Goal: Task Accomplishment & Management: Manage account settings

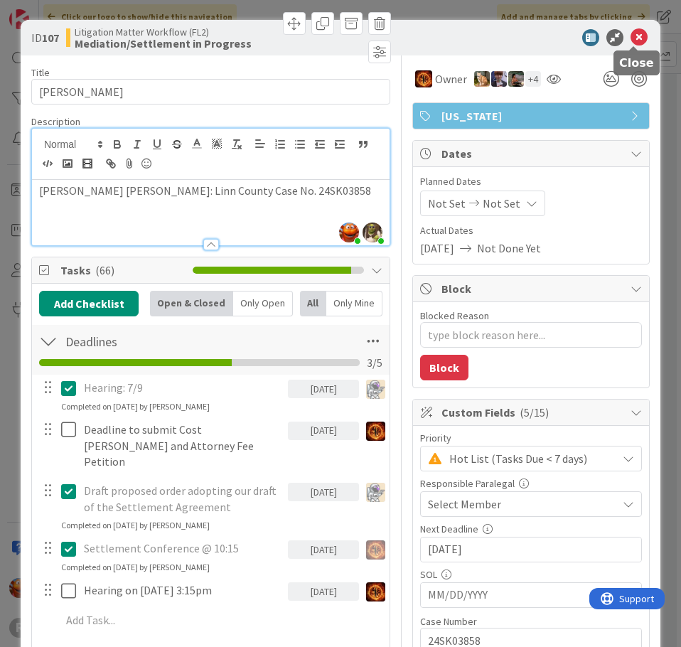
click at [638, 38] on icon at bounding box center [639, 37] width 17 height 17
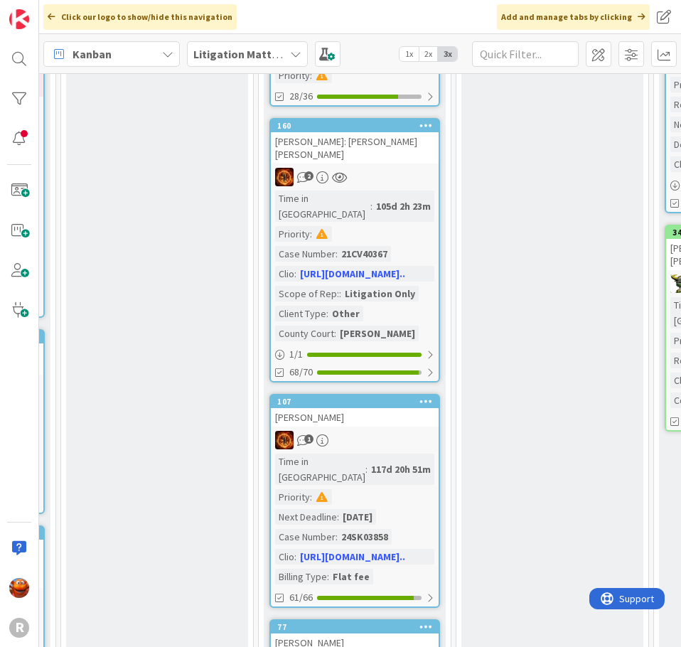
click at [216, 48] on b "Litigation Matter Workflow (FL2)" at bounding box center [278, 54] width 170 height 14
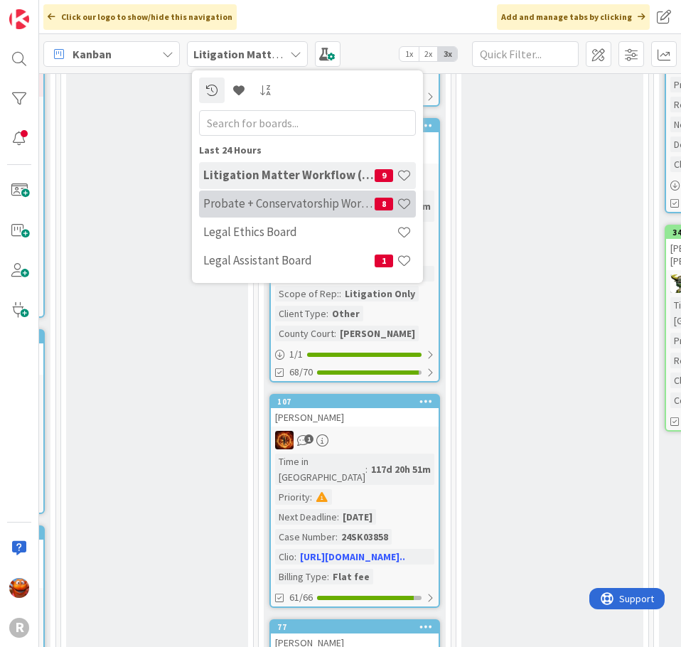
click at [240, 206] on h4 "Probate + Conservatorship Workflow (FL2)" at bounding box center [288, 203] width 171 height 14
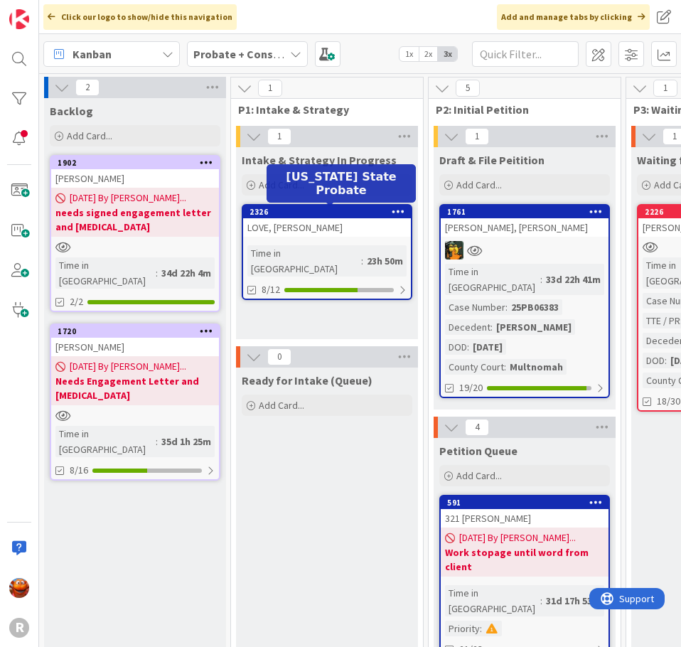
click at [293, 211] on div "2326" at bounding box center [330, 212] width 161 height 10
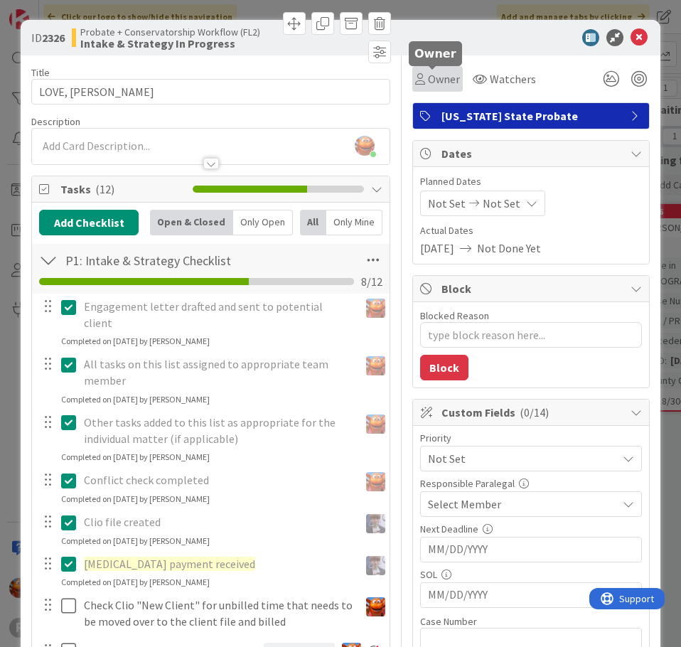
click at [435, 75] on span "Owner" at bounding box center [444, 78] width 32 height 17
type textarea "x"
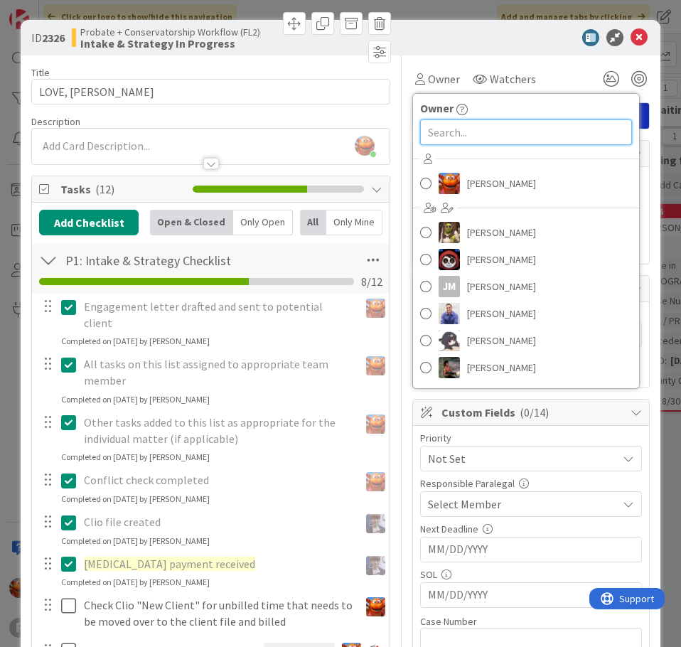
click at [523, 130] on input "text" at bounding box center [526, 132] width 212 height 26
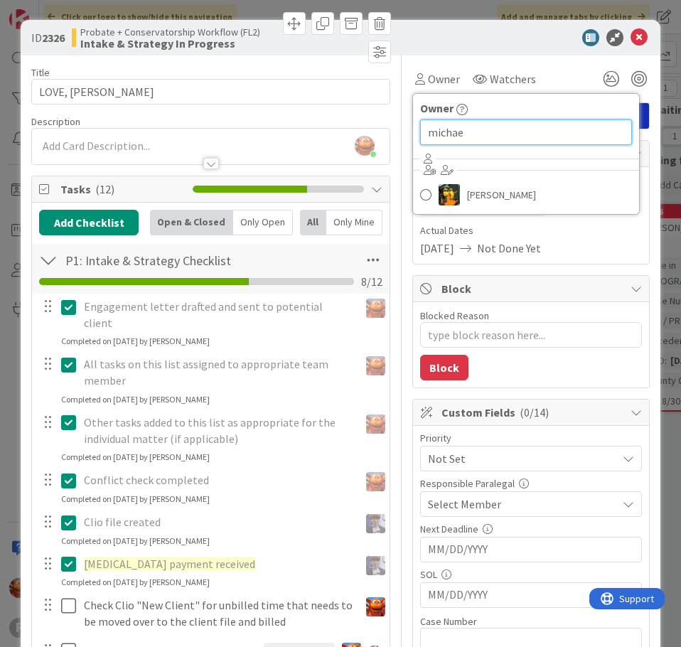
type input "[PERSON_NAME]"
type textarea "x"
type input "[PERSON_NAME]"
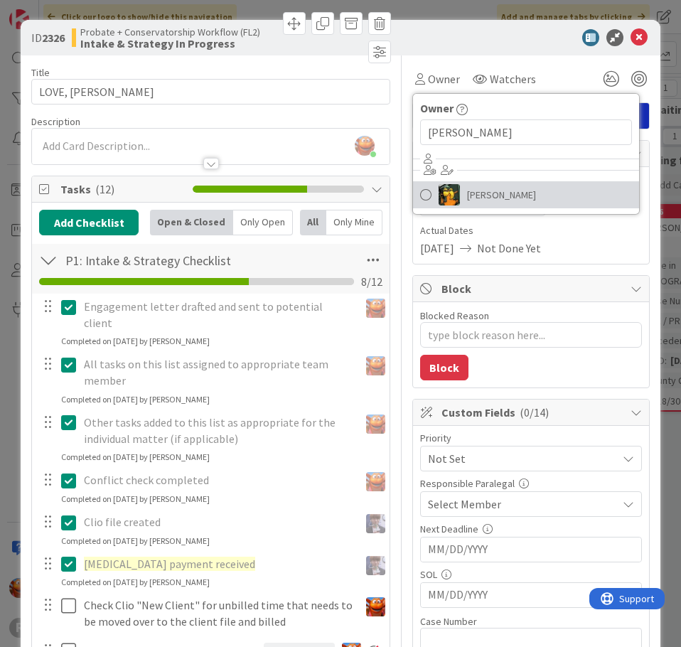
drag, startPoint x: 469, startPoint y: 190, endPoint x: 528, endPoint y: 165, distance: 64.7
click at [469, 190] on span "[PERSON_NAME]" at bounding box center [501, 194] width 69 height 21
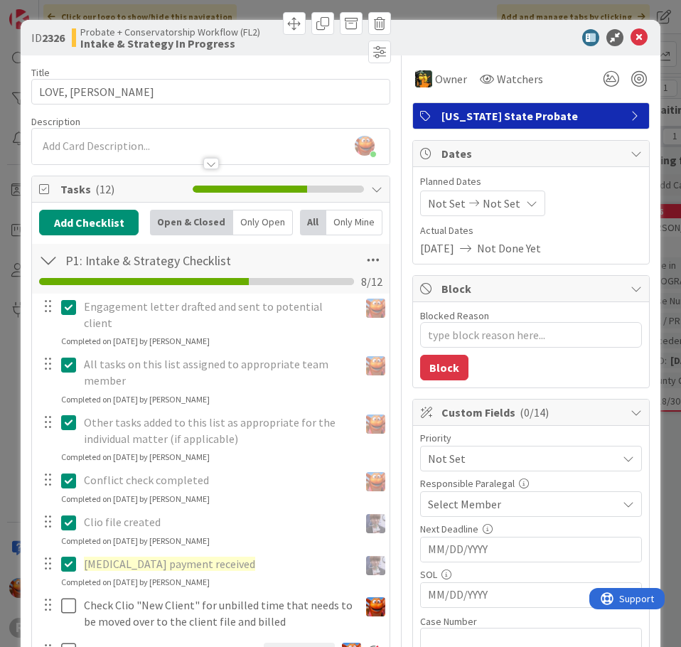
click at [459, 512] on span "Select Member" at bounding box center [464, 504] width 73 height 17
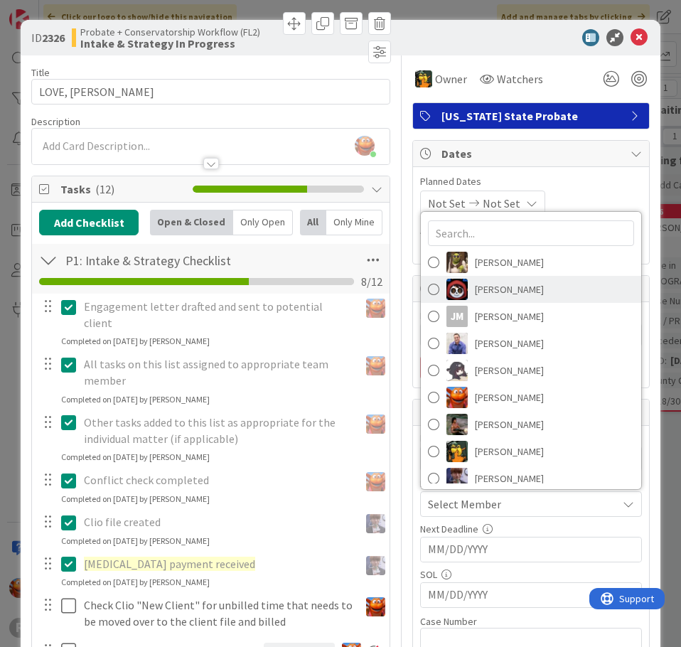
click at [501, 282] on span "[PERSON_NAME]" at bounding box center [509, 289] width 69 height 21
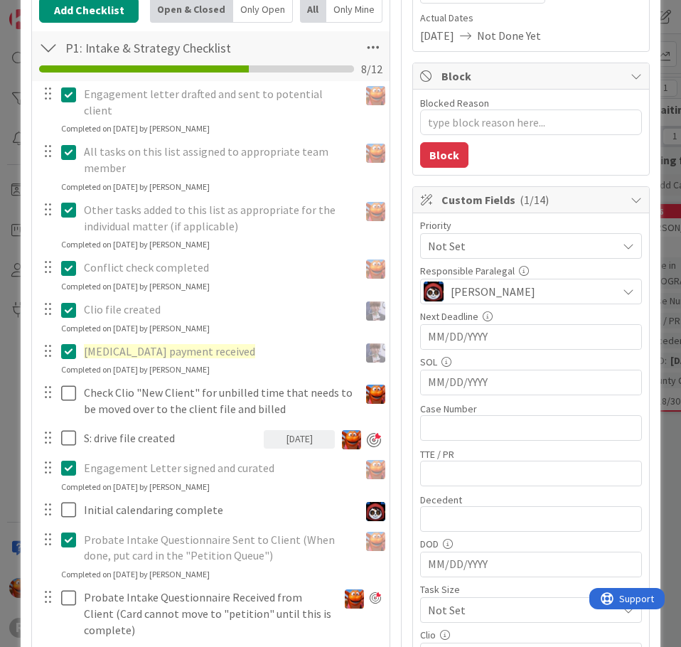
scroll to position [213, 0]
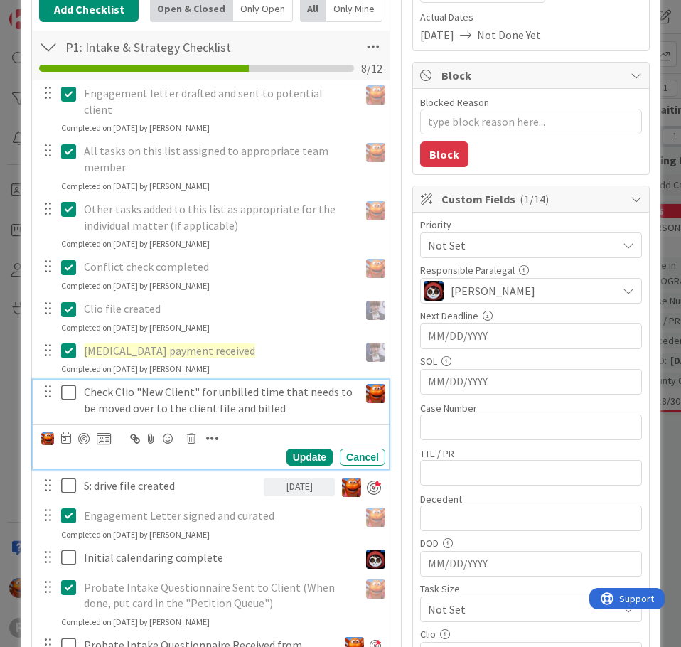
click at [61, 384] on icon at bounding box center [71, 392] width 21 height 17
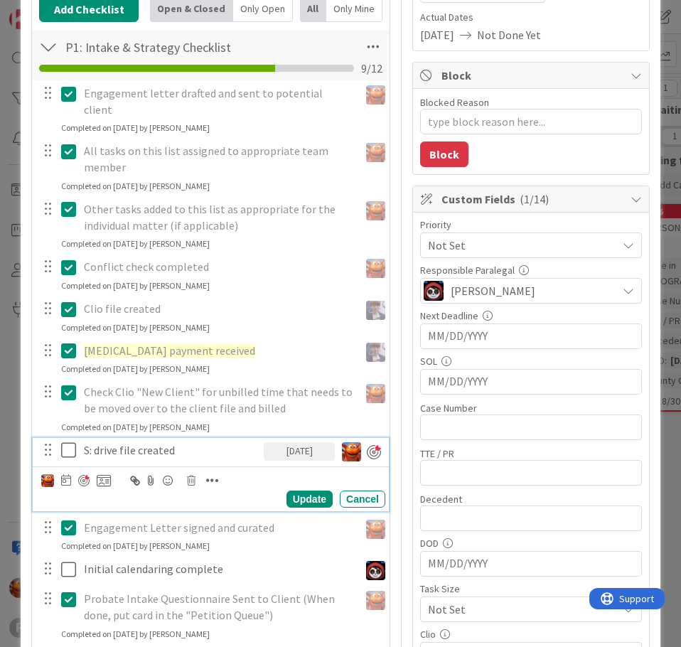
click at [62, 442] on icon at bounding box center [71, 450] width 21 height 17
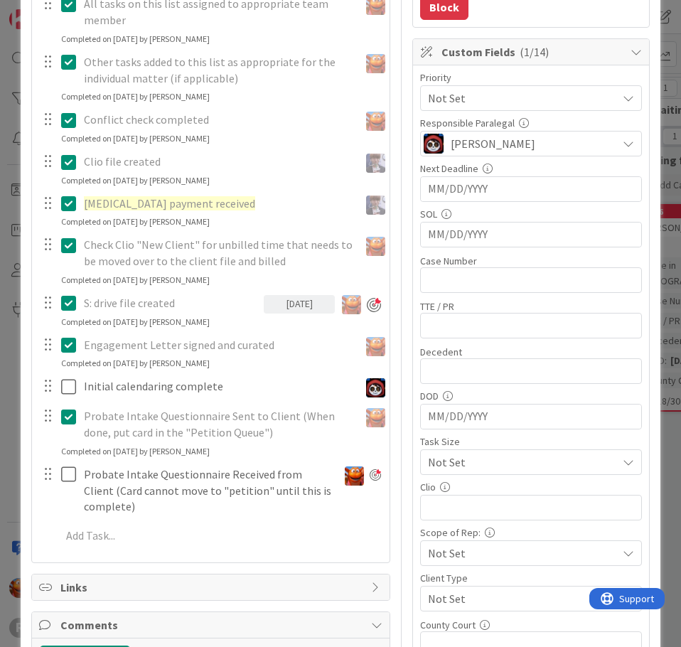
scroll to position [427, 0]
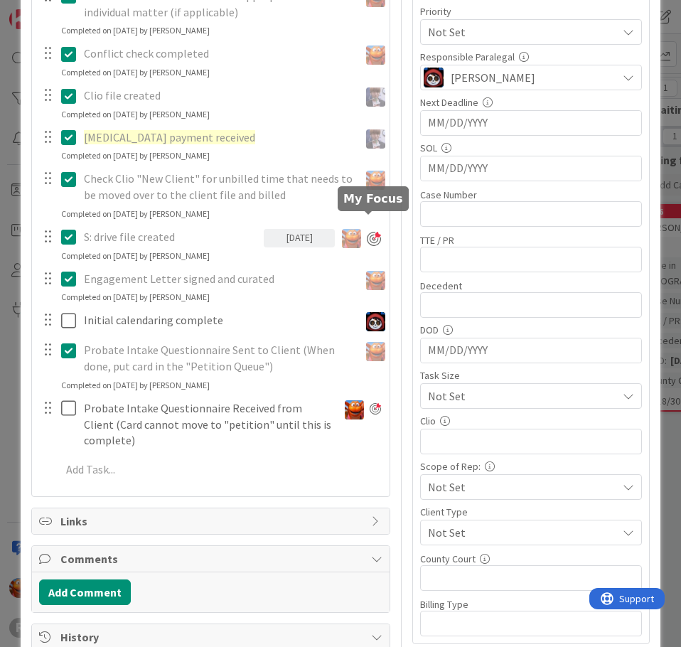
click at [367, 232] on div at bounding box center [374, 239] width 14 height 14
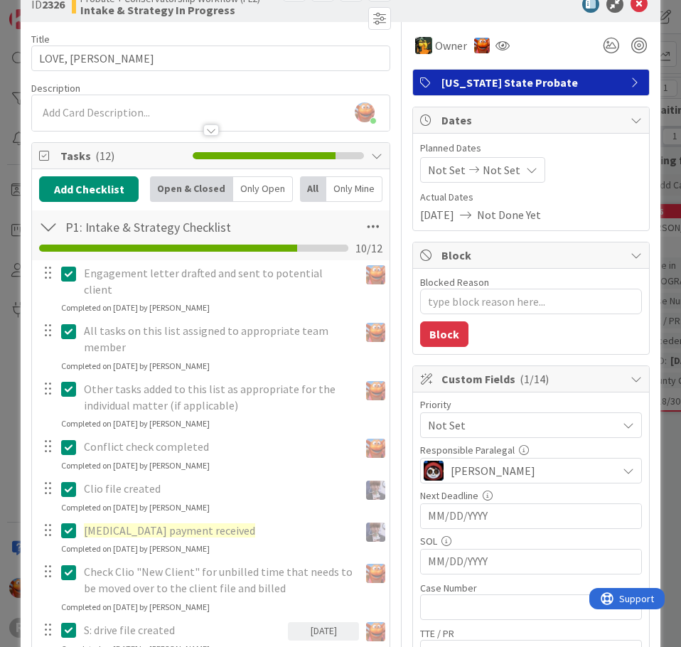
scroll to position [0, 0]
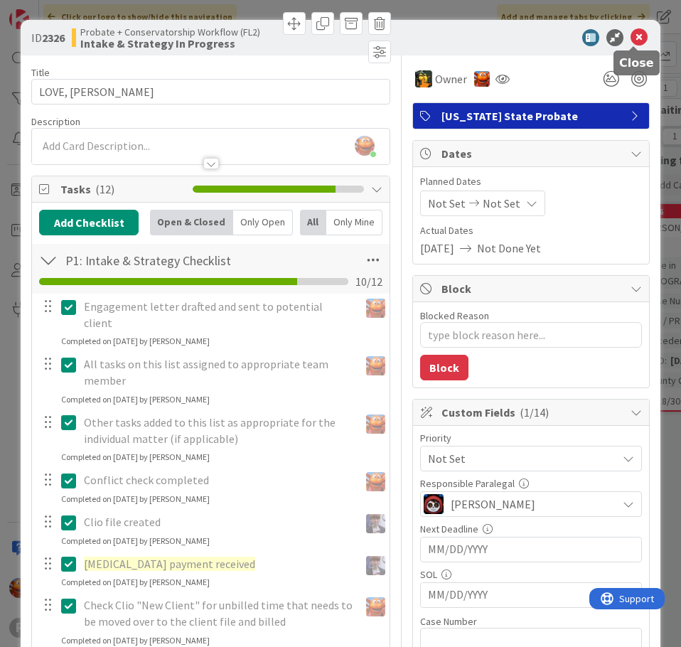
click at [634, 43] on icon at bounding box center [639, 37] width 17 height 17
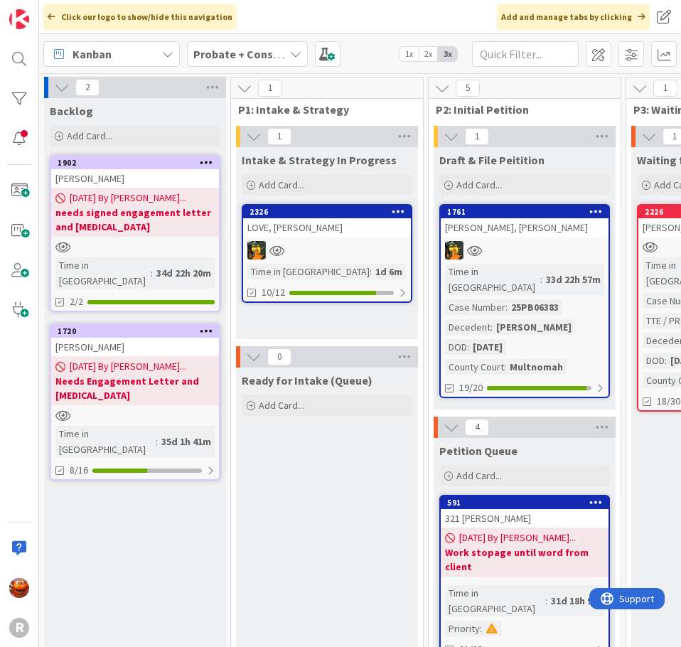
click at [214, 53] on b "Probate + Conservatorship Workflow (FL2)" at bounding box center [303, 54] width 221 height 14
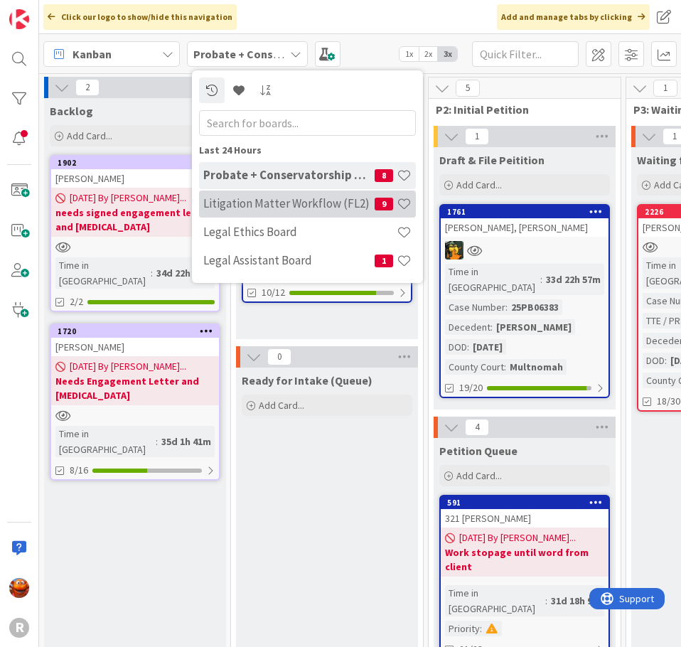
click at [251, 198] on h4 "Litigation Matter Workflow (FL2)" at bounding box center [288, 203] width 171 height 14
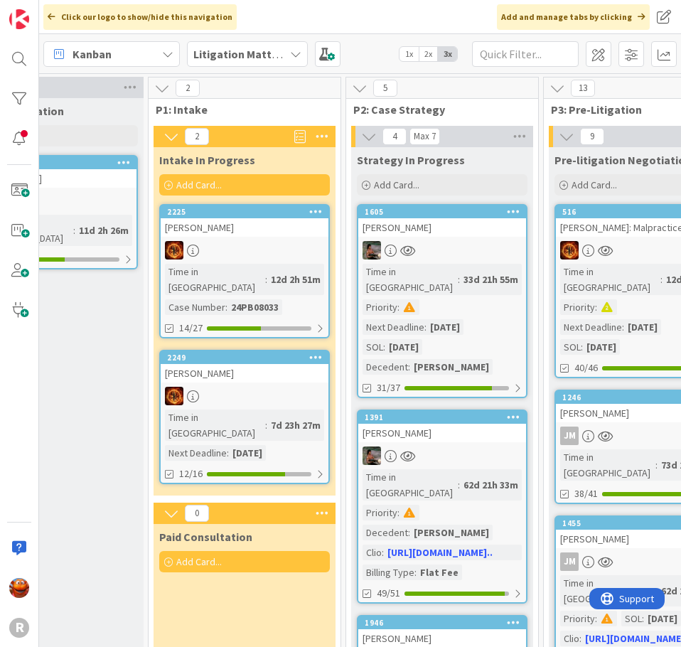
scroll to position [0, 106]
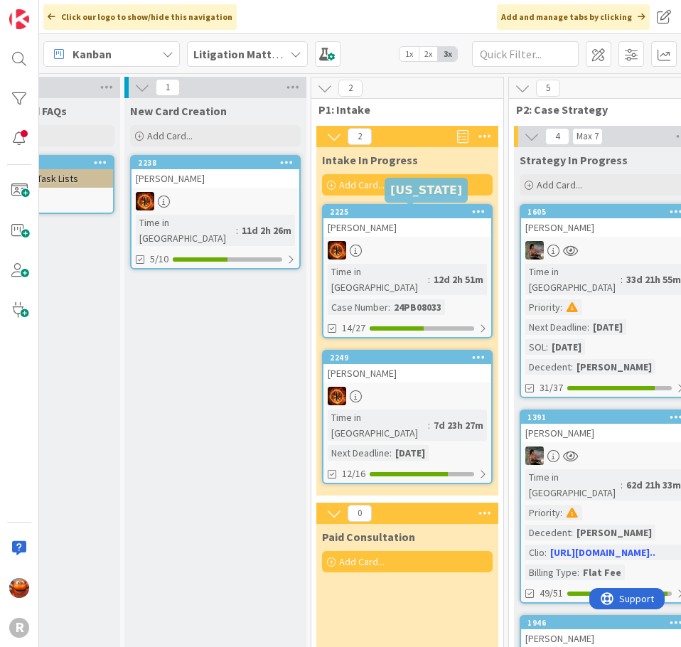
click at [373, 188] on span "Add Card..." at bounding box center [362, 184] width 46 height 13
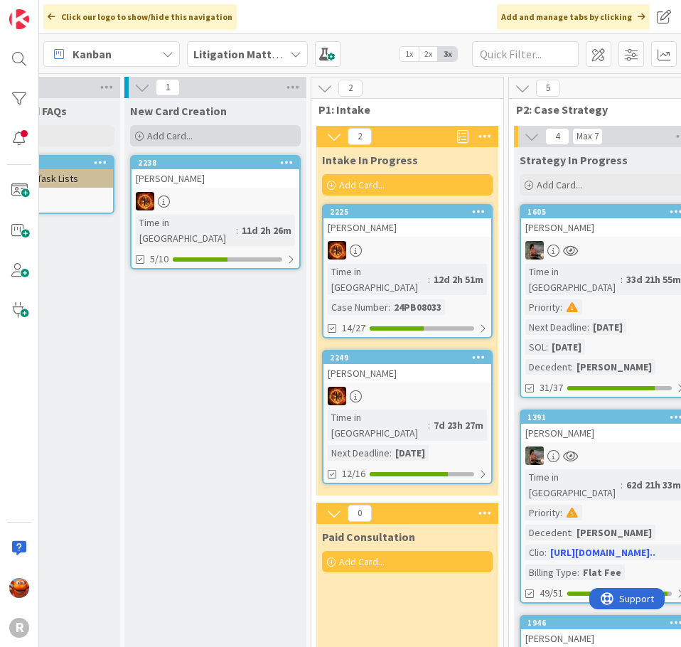
click at [235, 132] on div "Add Card..." at bounding box center [215, 135] width 171 height 21
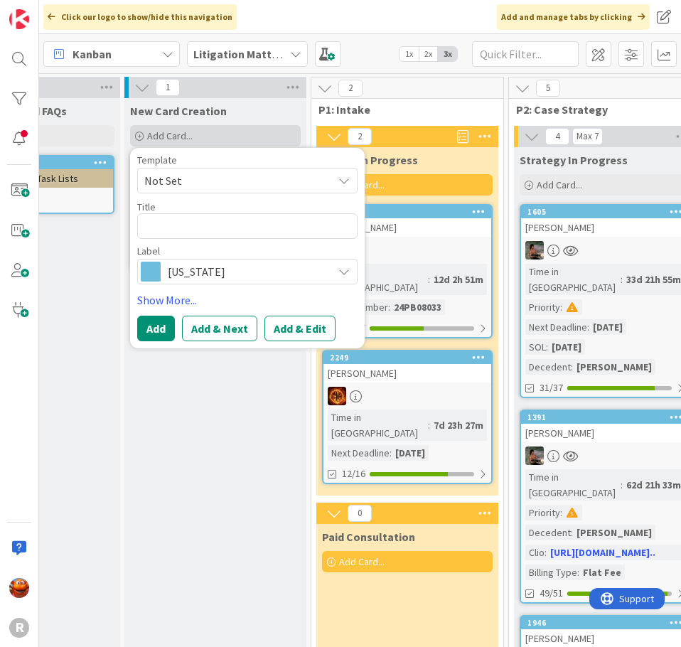
type textarea "x"
type textarea "L"
type textarea "x"
type textarea "LO"
type textarea "x"
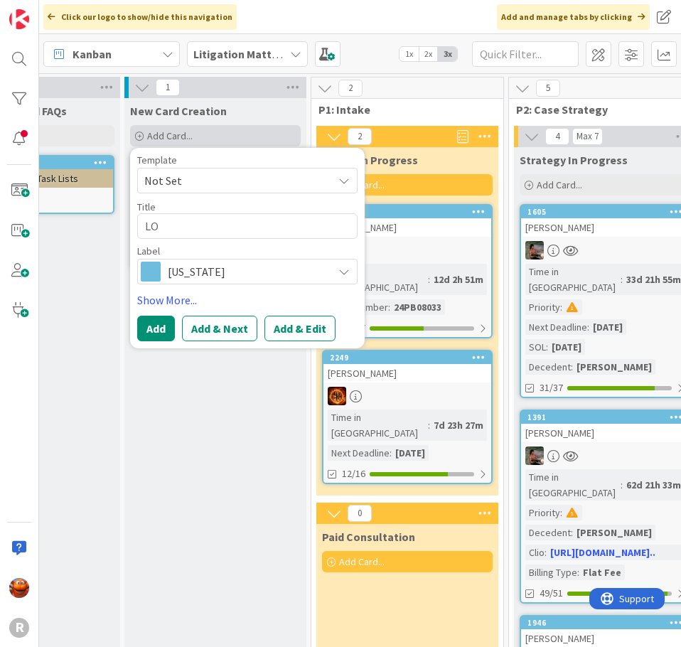
type textarea "LOV"
type textarea "x"
type textarea "LOVE"
type textarea "x"
type textarea "LOVE,"
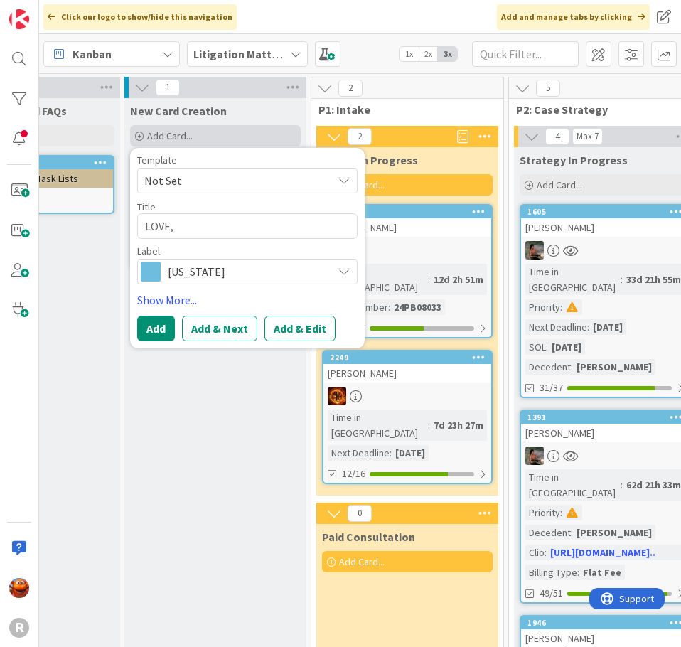
type textarea "x"
type textarea "LOVE,"
type textarea "x"
type textarea "LOVE, F"
type textarea "x"
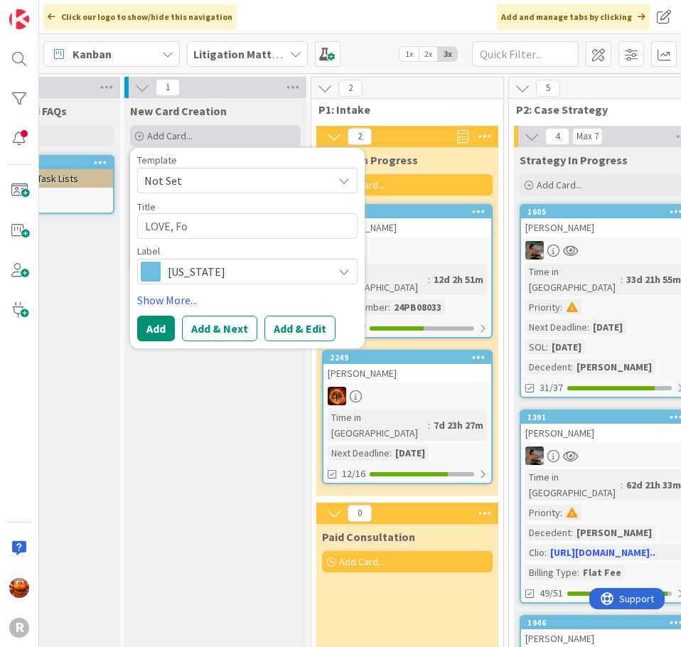
type textarea "LOVE, For"
type textarea "x"
type textarea "LOVE, Forr"
type textarea "x"
type textarea "LOVE, Forre"
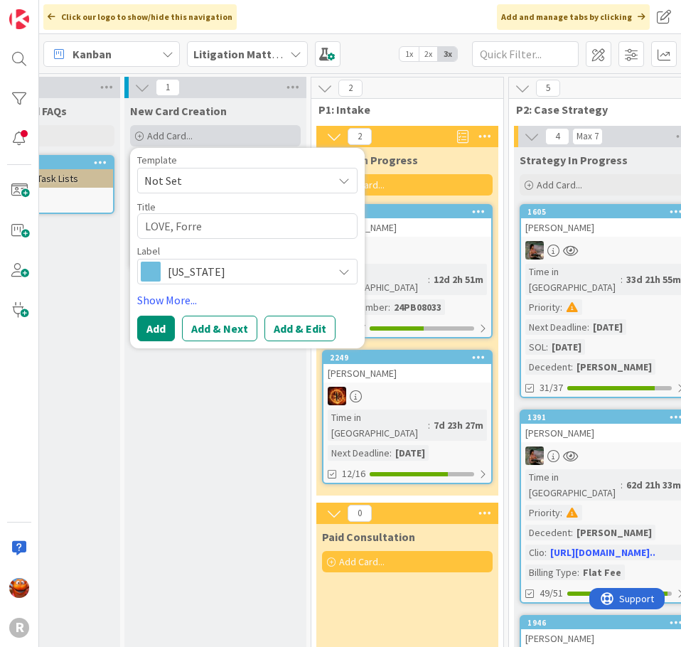
type textarea "x"
type textarea "LOVE, Forres"
type textarea "x"
type textarea "LOVE, [PERSON_NAME]"
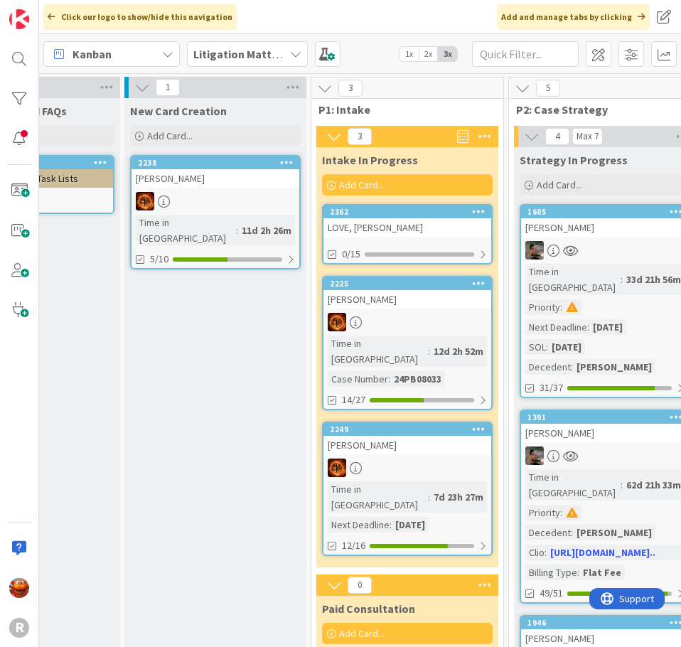
click at [384, 233] on div "LOVE, [PERSON_NAME]" at bounding box center [408, 227] width 168 height 18
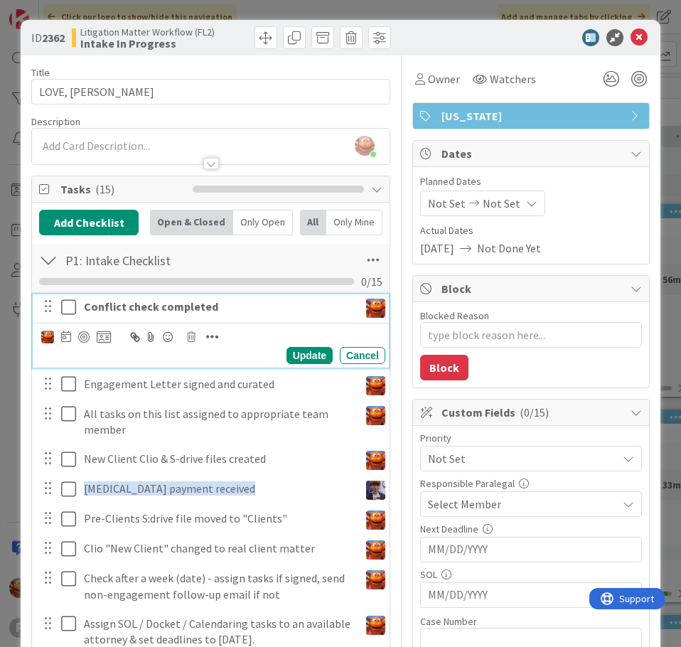
click at [61, 314] on icon at bounding box center [71, 307] width 21 height 17
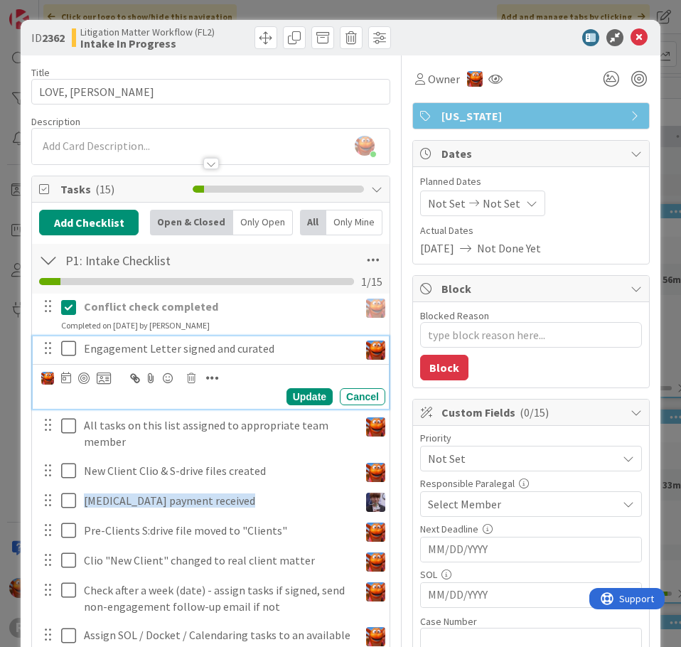
click at [61, 342] on icon at bounding box center [71, 348] width 21 height 17
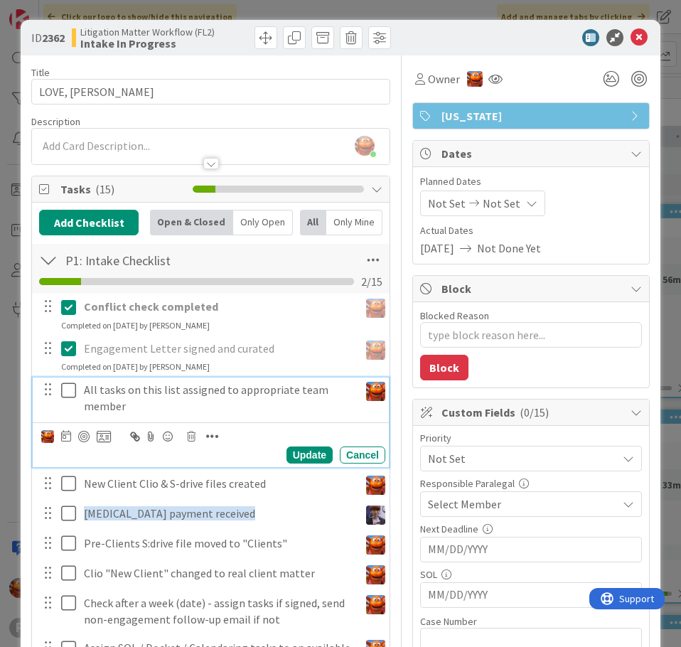
click at [61, 388] on icon at bounding box center [71, 390] width 21 height 17
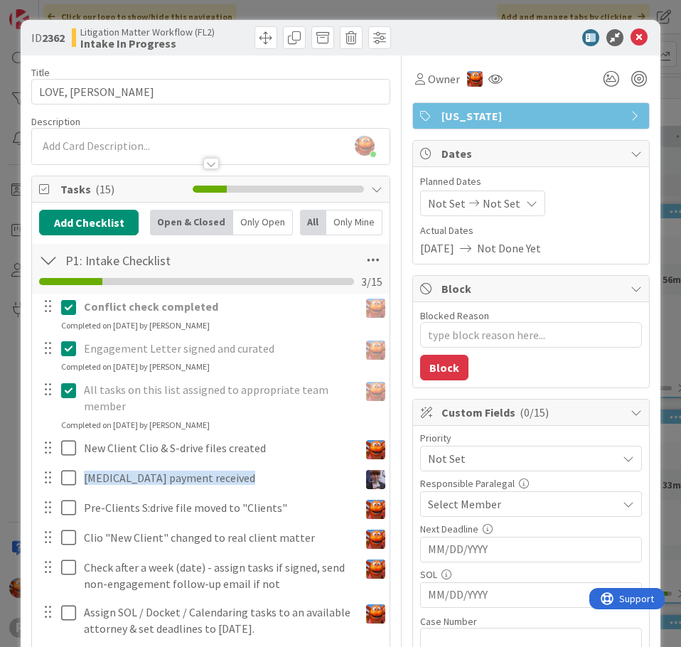
scroll to position [213, 0]
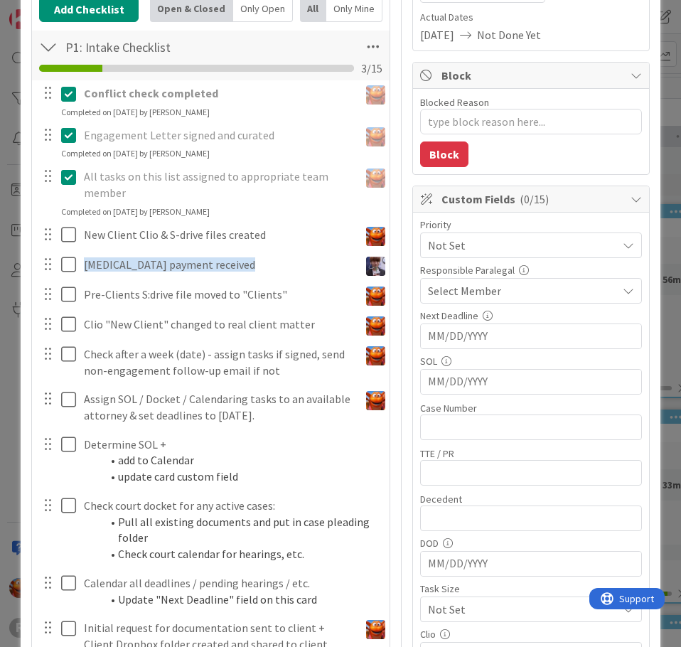
click at [55, 243] on div at bounding box center [58, 235] width 40 height 25
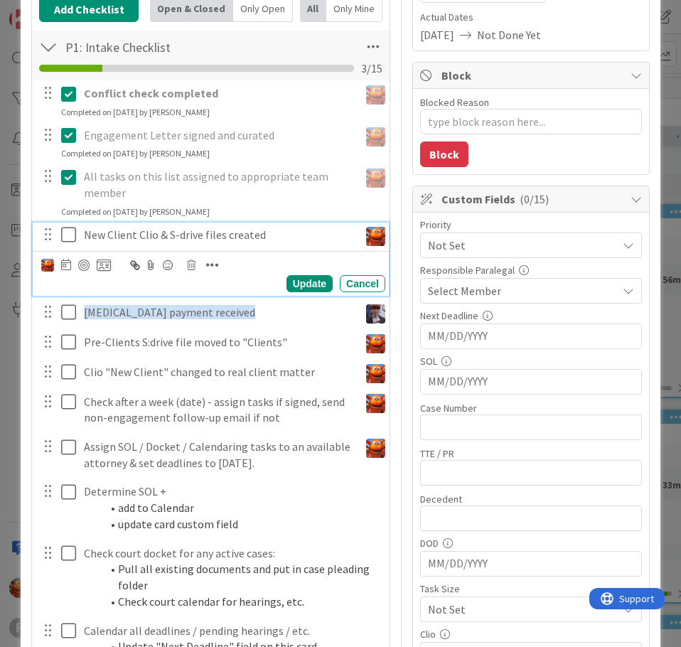
click at [62, 242] on icon at bounding box center [71, 234] width 21 height 17
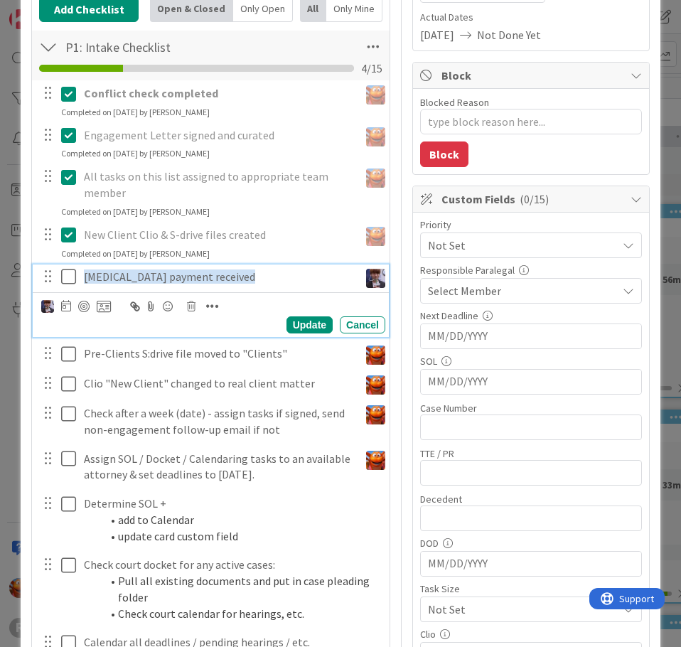
click at [68, 272] on icon at bounding box center [71, 276] width 21 height 17
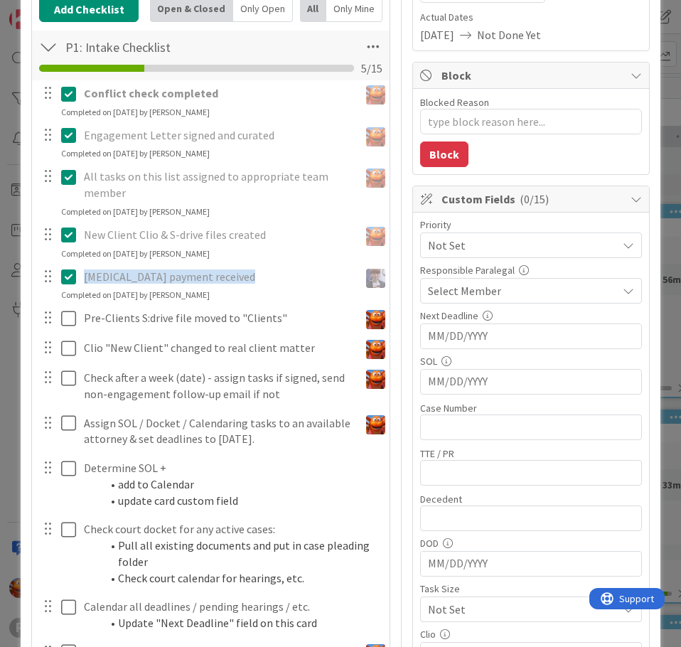
click at [531, 292] on div "Select Member" at bounding box center [522, 290] width 189 height 17
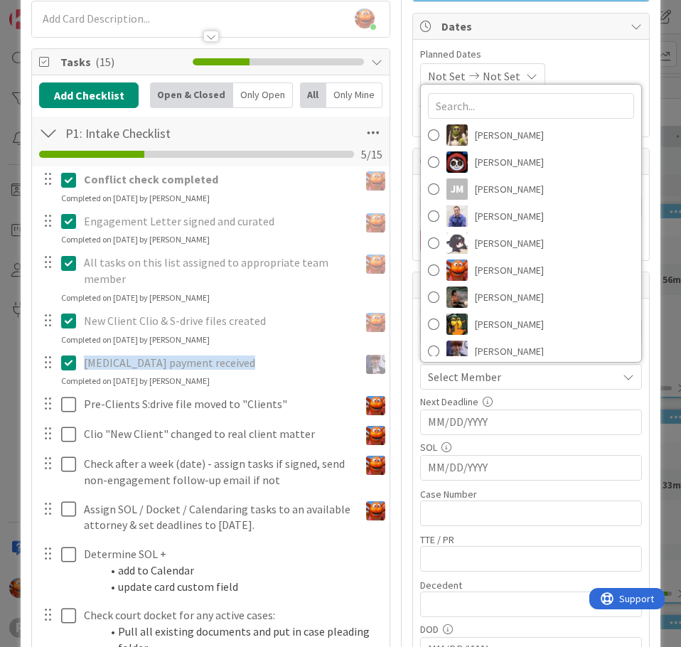
scroll to position [0, 0]
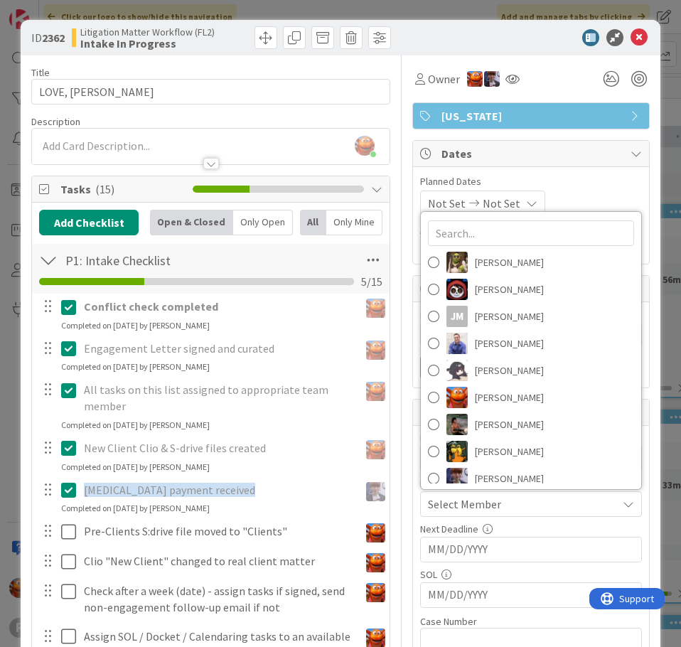
click at [539, 78] on div "Owner" at bounding box center [531, 79] width 238 height 26
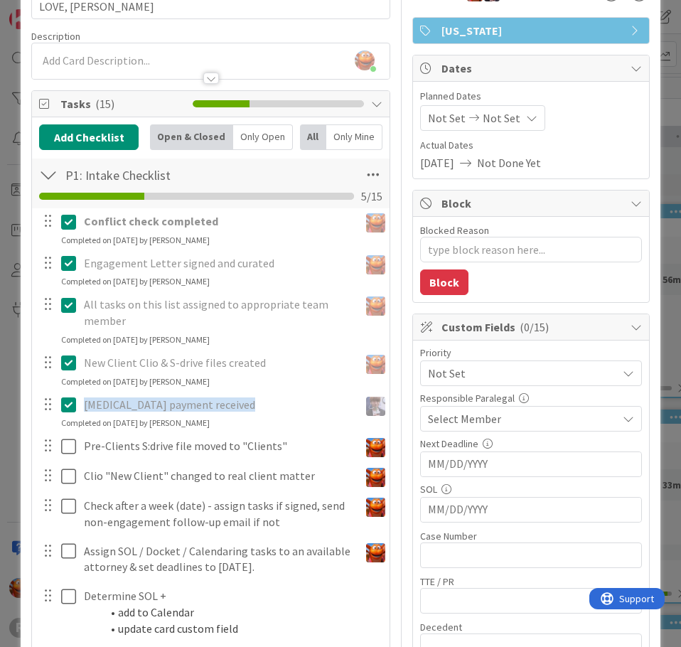
scroll to position [142, 0]
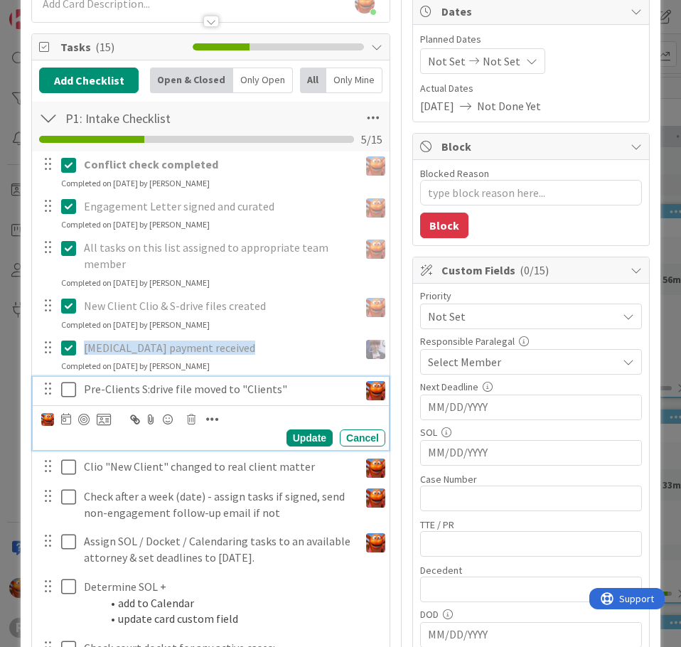
click at [63, 393] on icon at bounding box center [71, 389] width 21 height 17
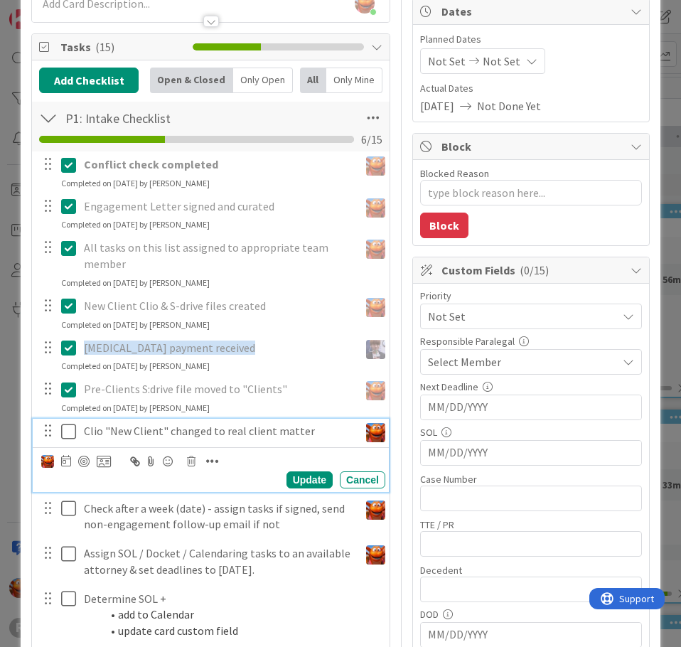
click at [70, 435] on icon at bounding box center [71, 431] width 21 height 17
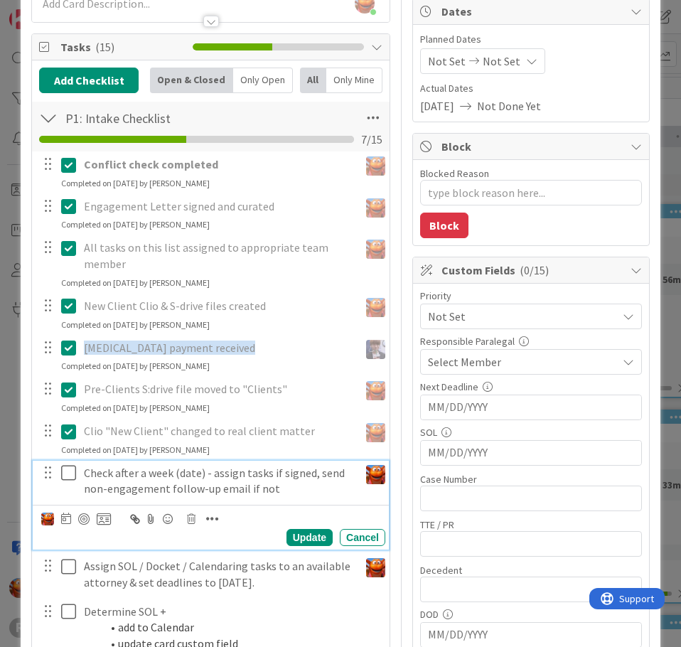
click at [66, 482] on button at bounding box center [69, 473] width 17 height 23
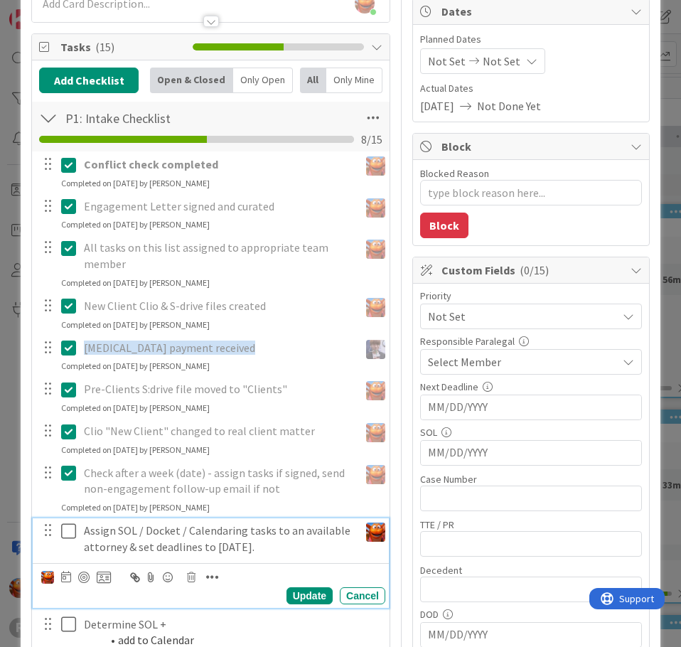
click at [112, 532] on p "Assign SOL / Docket / Calendaring tasks to an available attorney & set deadline…" at bounding box center [219, 539] width 270 height 32
click at [81, 572] on body "R Click our logo to show/hide this navigation Add and manage tabs by clicking K…" at bounding box center [340, 323] width 681 height 647
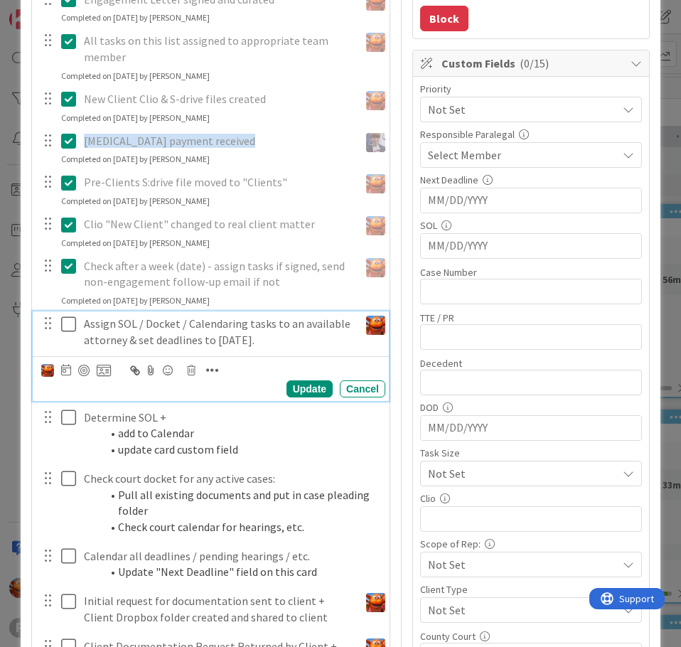
scroll to position [356, 0]
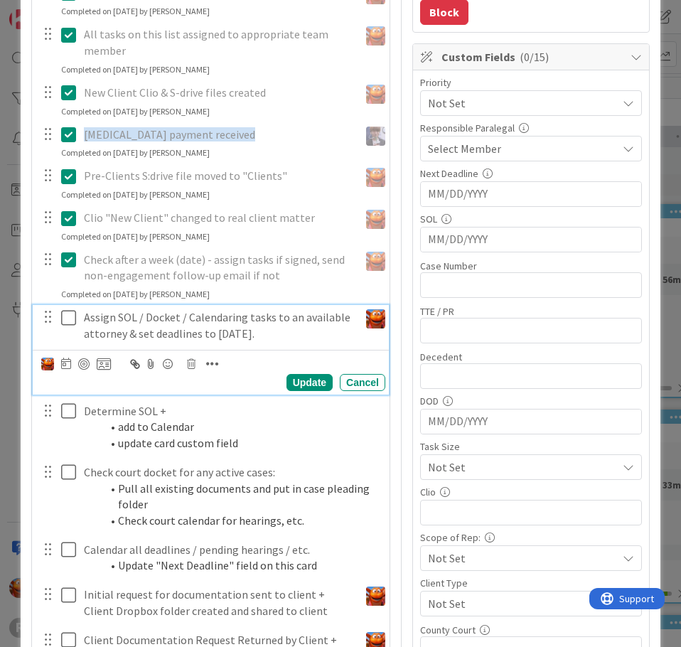
click at [63, 311] on icon at bounding box center [71, 317] width 21 height 17
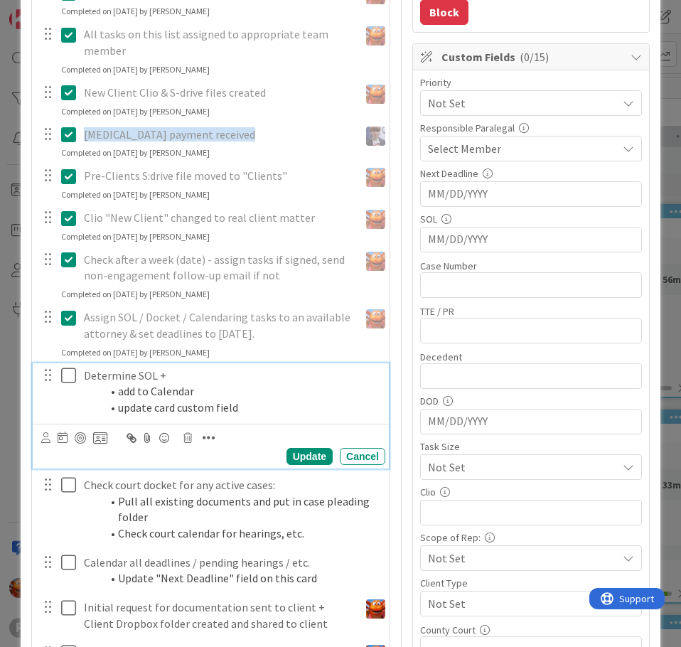
click at [118, 394] on span at bounding box center [118, 391] width 0 height 16
click at [41, 435] on icon at bounding box center [45, 437] width 9 height 11
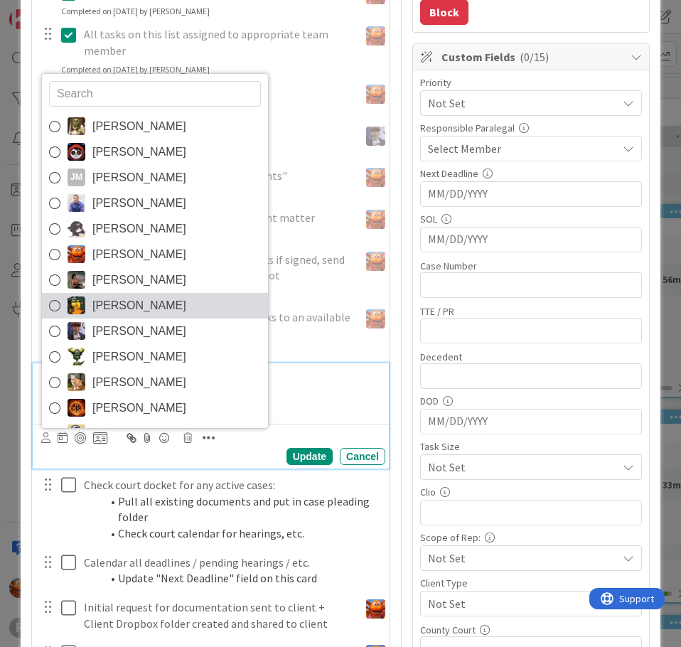
click at [136, 307] on span "[PERSON_NAME]" at bounding box center [139, 305] width 94 height 21
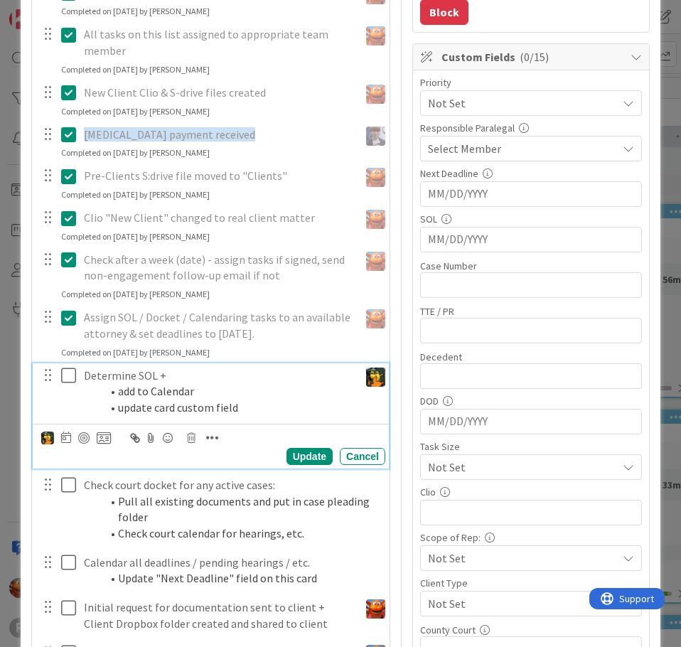
type textarea "x"
click at [61, 445] on div at bounding box center [66, 438] width 10 height 17
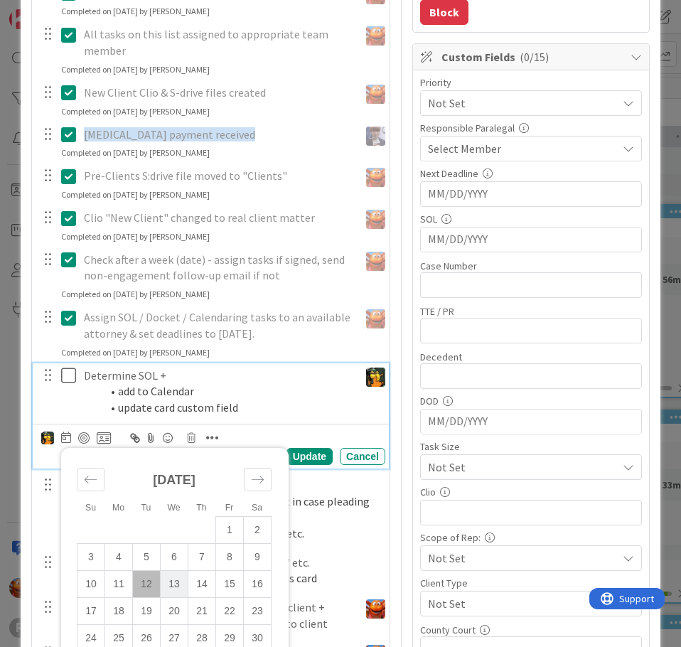
click at [161, 583] on td "13" at bounding box center [175, 583] width 28 height 27
type input "[DATE]"
click at [294, 457] on div "Update" at bounding box center [310, 456] width 46 height 17
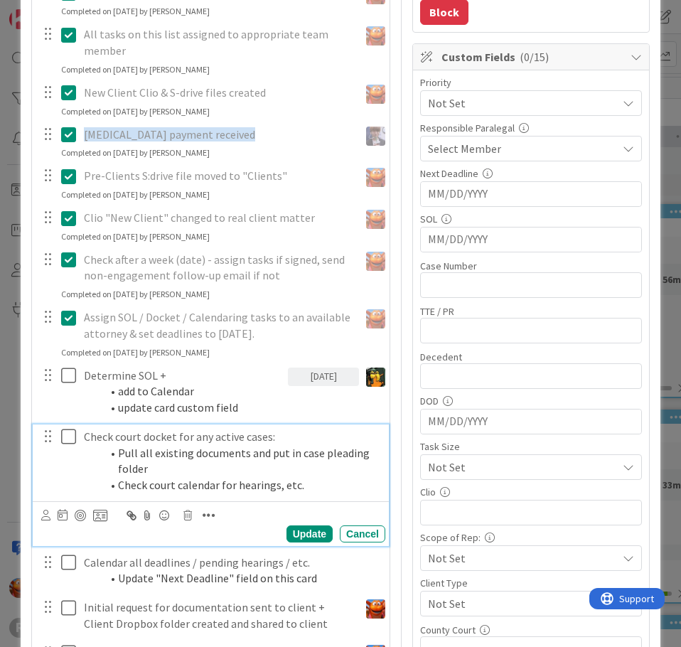
click at [163, 471] on li "Pull all existing documents and put in case pleading folder" at bounding box center [240, 461] width 279 height 32
click at [41, 518] on icon at bounding box center [45, 515] width 9 height 11
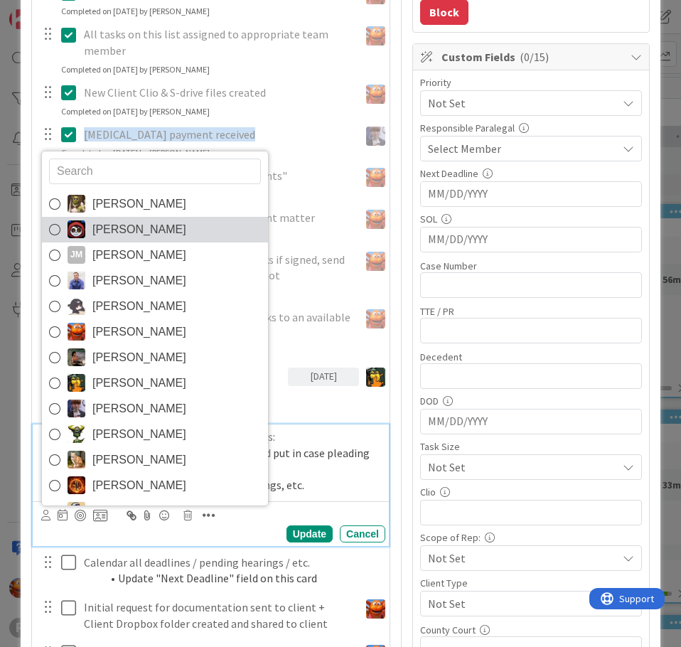
click at [119, 239] on span "[PERSON_NAME]" at bounding box center [139, 229] width 94 height 21
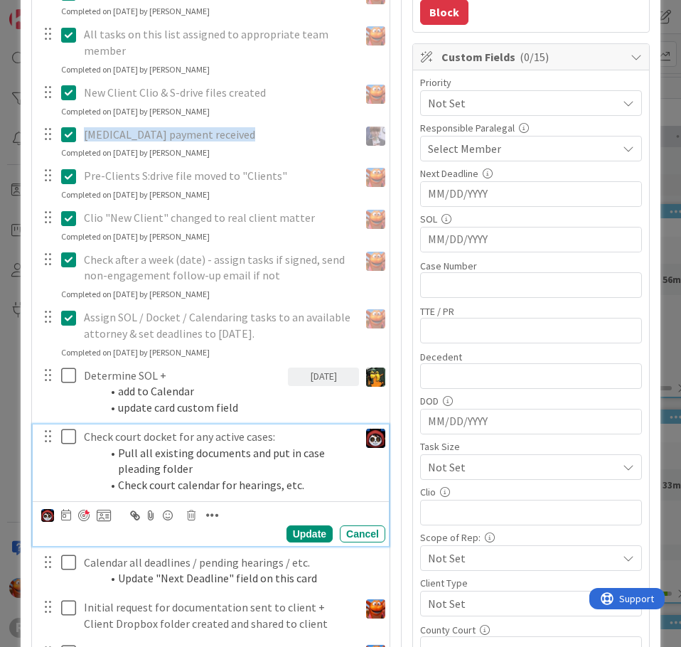
type textarea "x"
click at [65, 519] on icon at bounding box center [66, 514] width 10 height 11
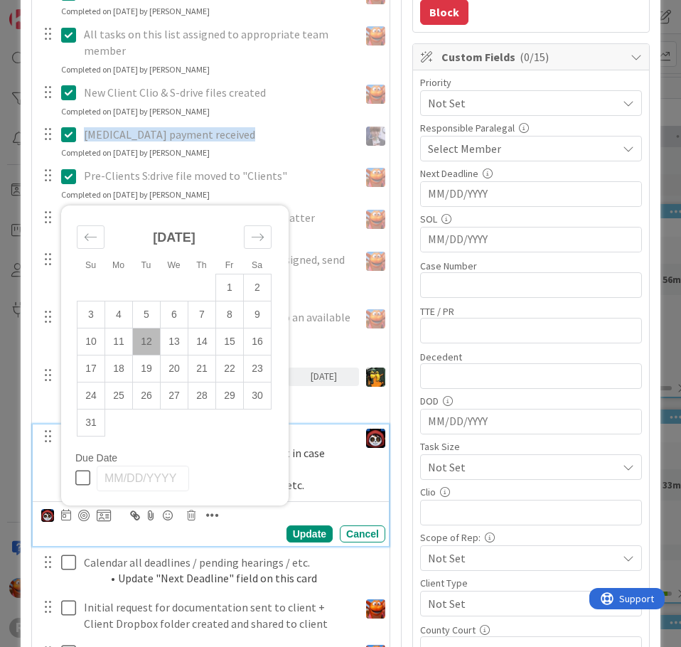
scroll to position [427, 0]
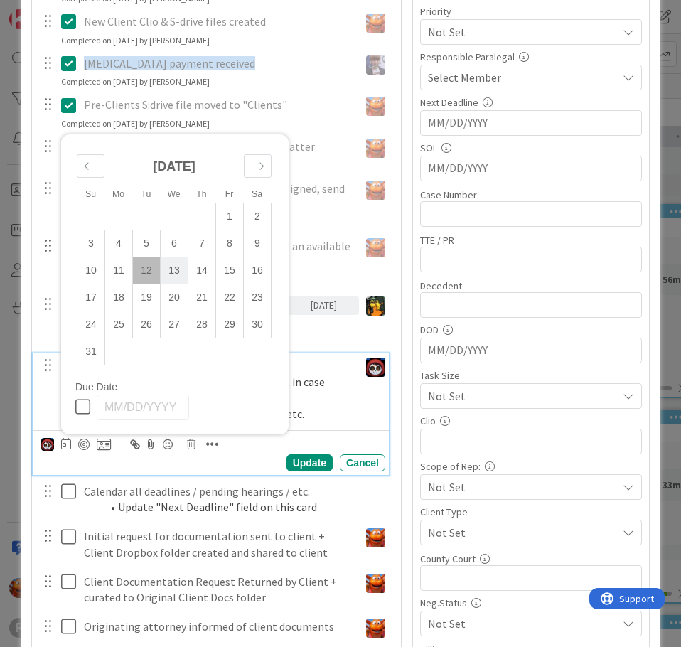
click at [164, 270] on td "13" at bounding box center [175, 270] width 28 height 27
type input "[DATE]"
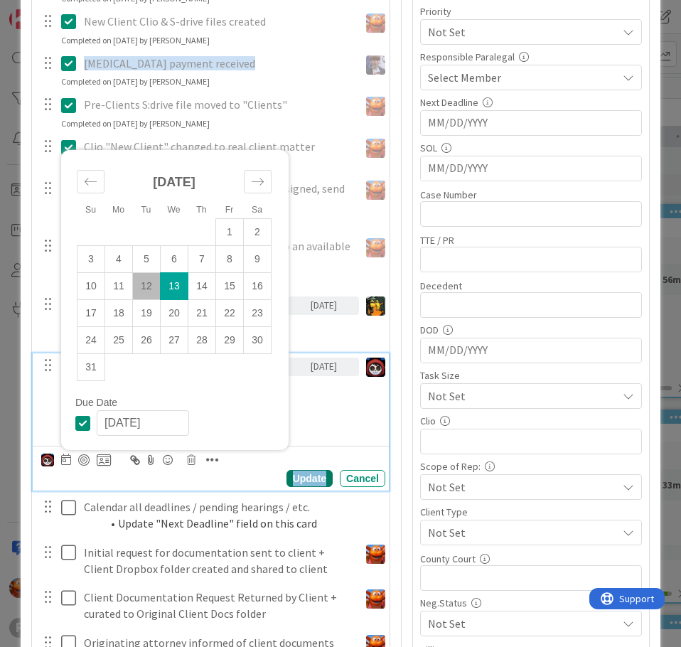
click at [291, 480] on div "Update" at bounding box center [310, 478] width 46 height 17
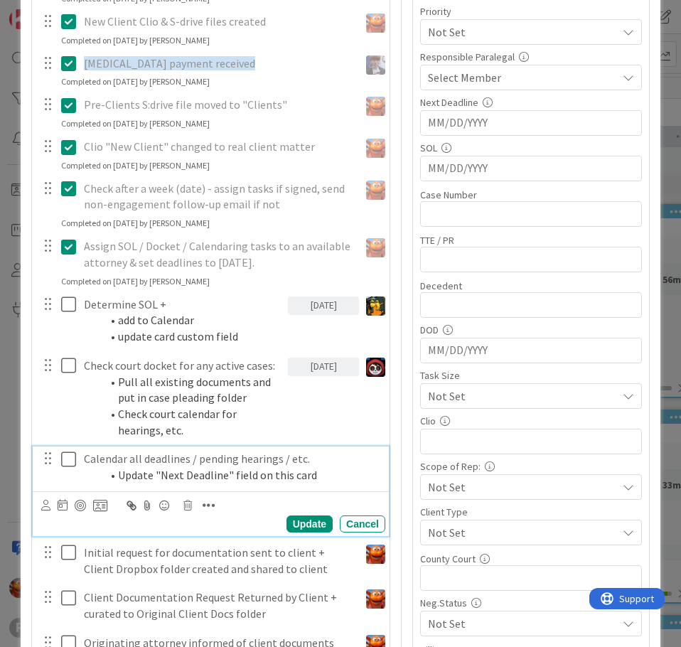
click at [132, 459] on p "Calendar all deadlines / pending hearings / etc." at bounding box center [232, 459] width 296 height 16
click at [42, 516] on div "Update Cancel" at bounding box center [213, 524] width 344 height 17
click at [41, 509] on icon at bounding box center [45, 505] width 9 height 11
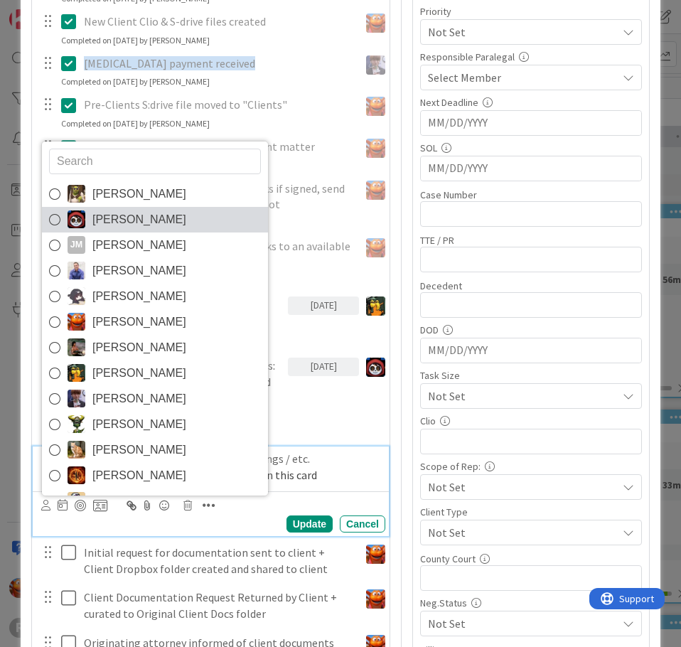
click at [178, 213] on link "[PERSON_NAME]" at bounding box center [155, 220] width 226 height 26
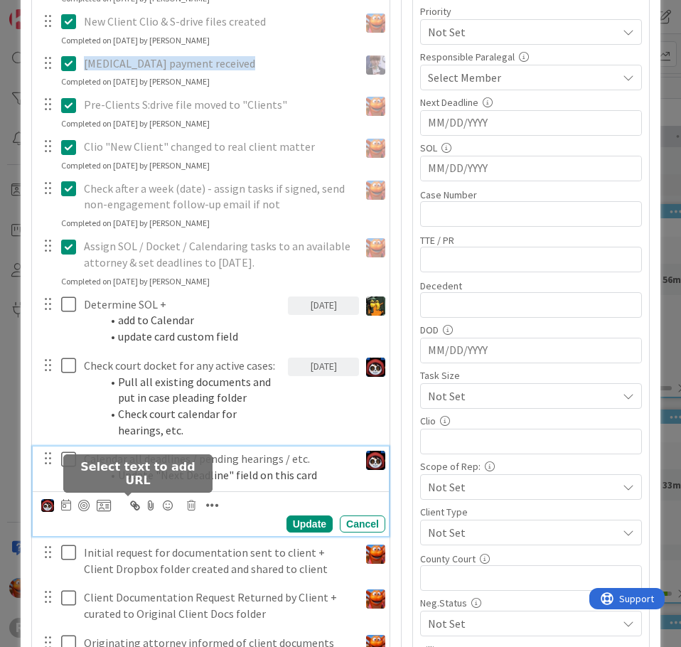
type textarea "x"
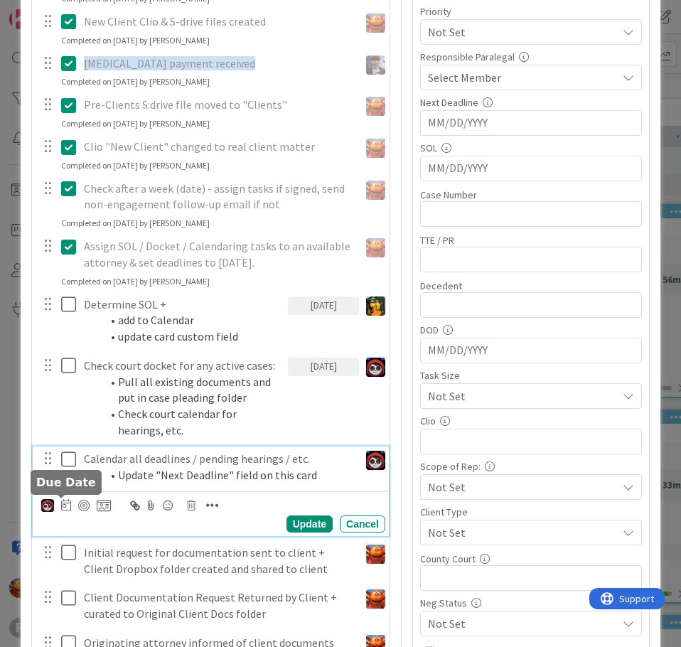
click at [65, 509] on icon at bounding box center [66, 504] width 10 height 11
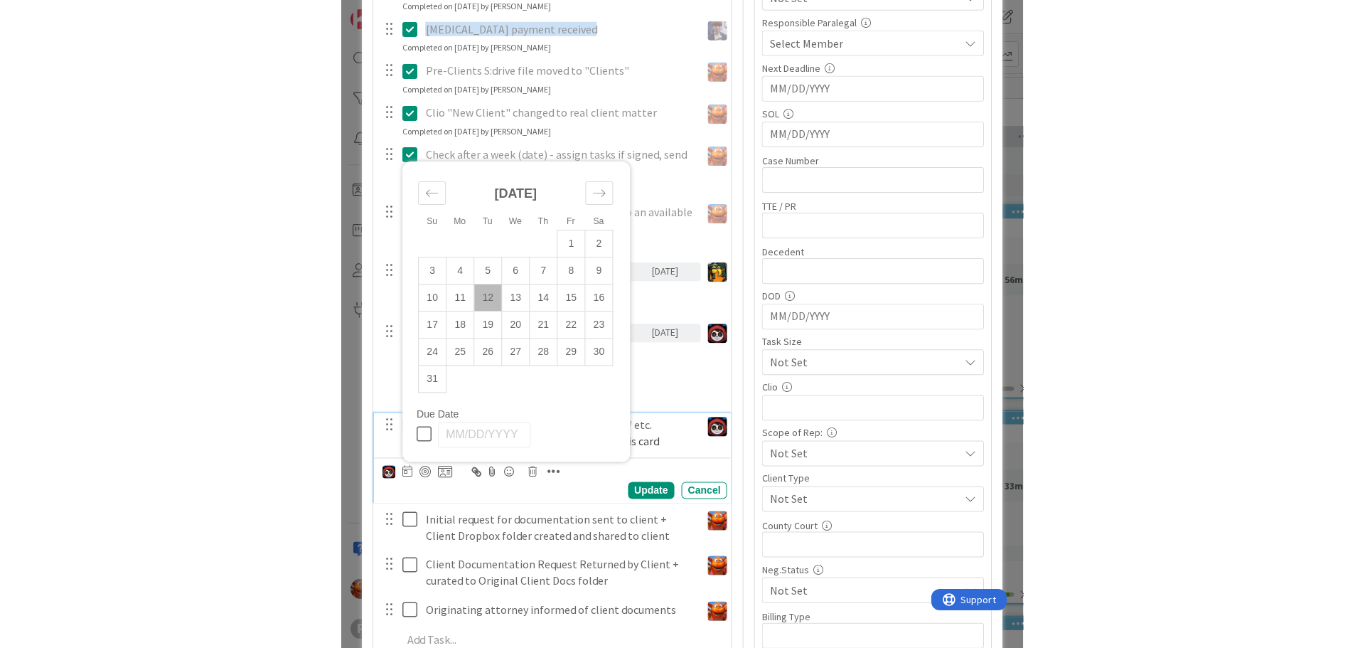
scroll to position [569, 0]
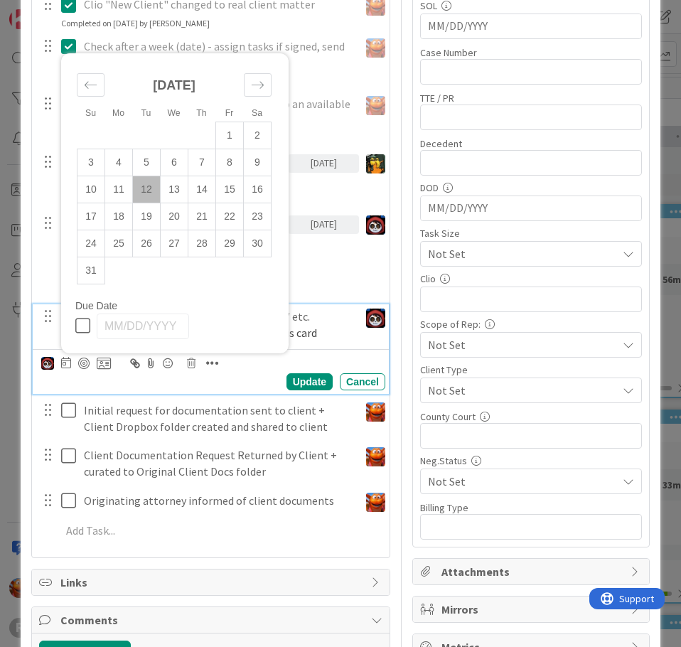
click at [142, 186] on td "12" at bounding box center [147, 189] width 28 height 27
type input "[DATE]"
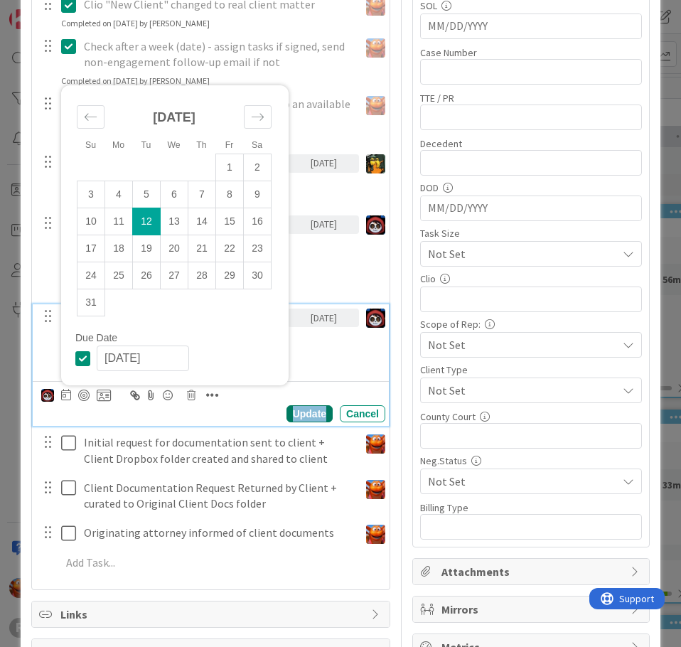
click at [299, 408] on div "Update" at bounding box center [310, 413] width 46 height 17
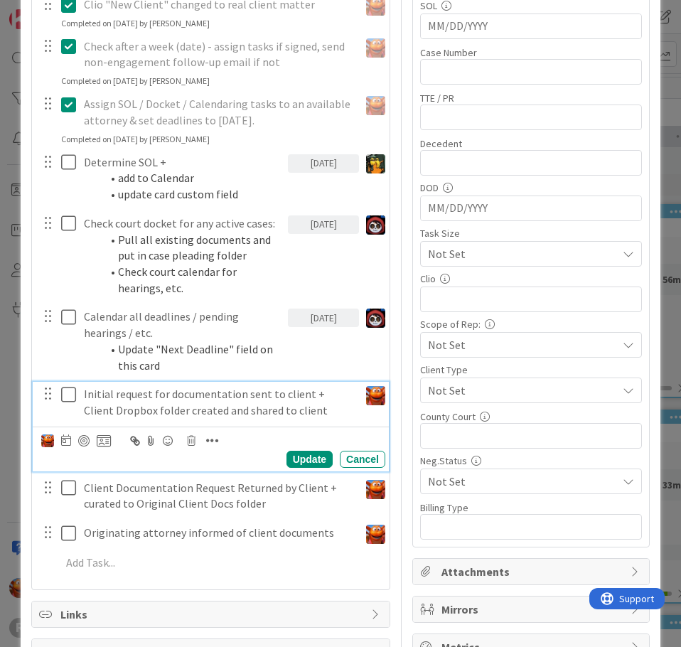
click at [191, 419] on div "Initial request for documentation sent to client + Client Dropbox folder create…" at bounding box center [218, 402] width 281 height 41
click at [79, 441] on div at bounding box center [83, 440] width 11 height 11
click at [61, 442] on icon at bounding box center [66, 440] width 10 height 11
type textarea "x"
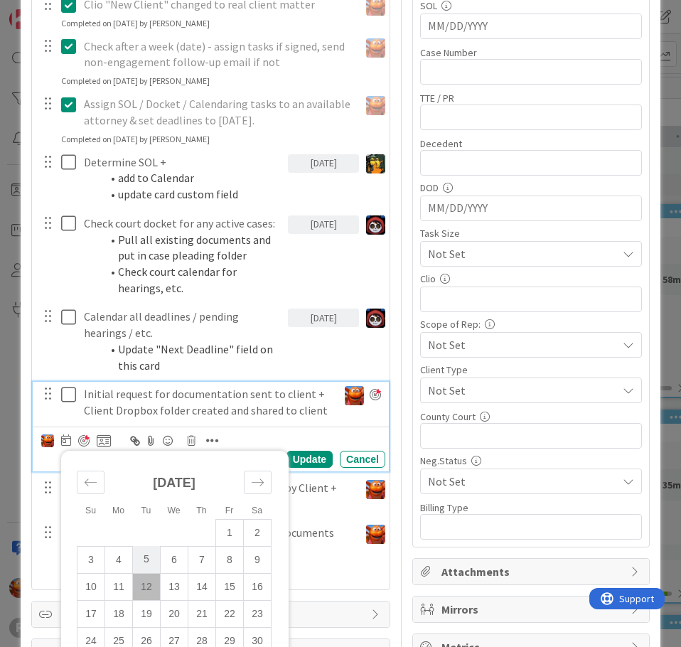
click at [142, 585] on td "12" at bounding box center [147, 586] width 28 height 27
type input "[DATE]"
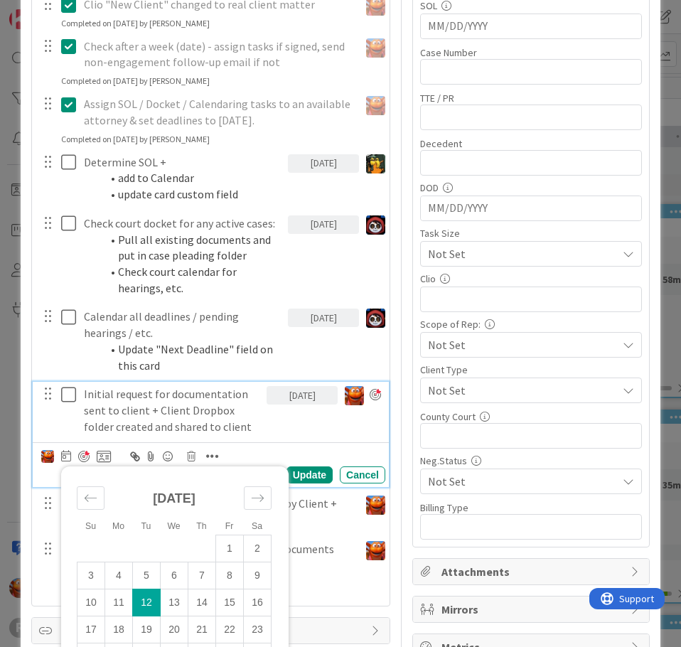
click at [151, 605] on td "12" at bounding box center [147, 603] width 28 height 27
click at [201, 396] on p "Initial request for documentation sent to client + Client Dropbox folder create…" at bounding box center [172, 410] width 177 height 48
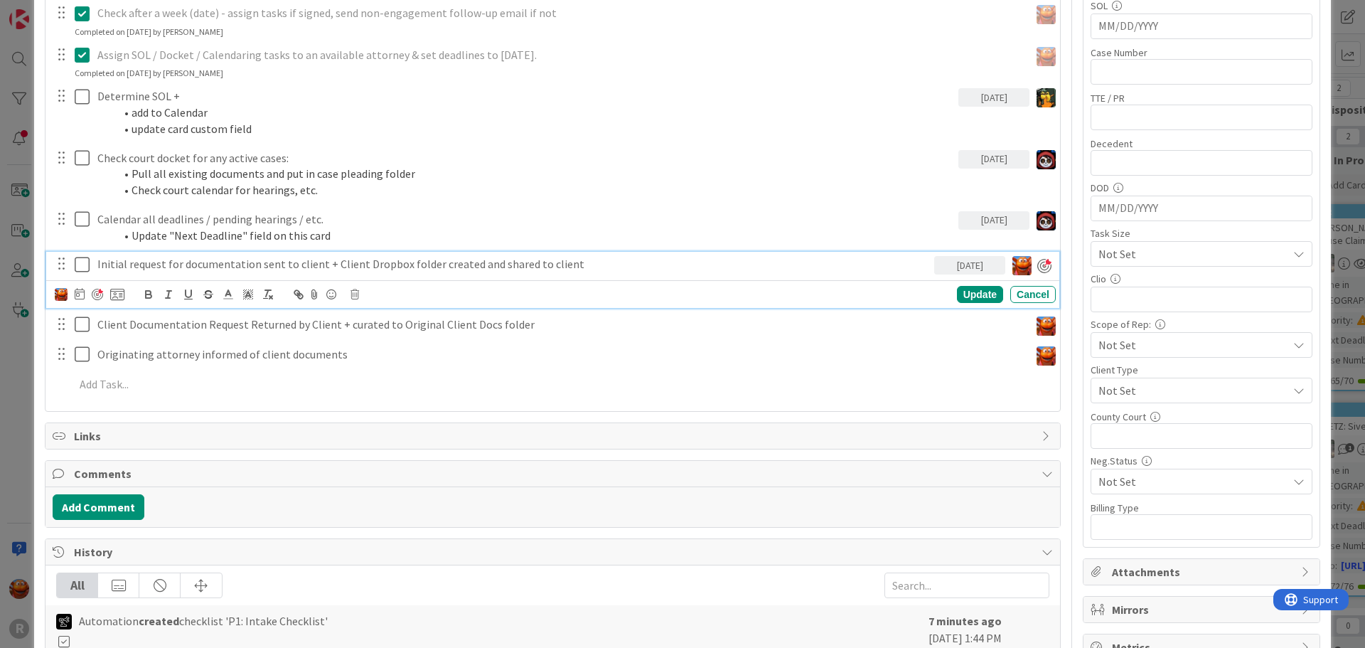
click at [17, 210] on div "ID 2362 Litigation Matter Workflow (FL2) Intake In Progress Title 13 / 128 LOVE…" at bounding box center [682, 324] width 1365 height 648
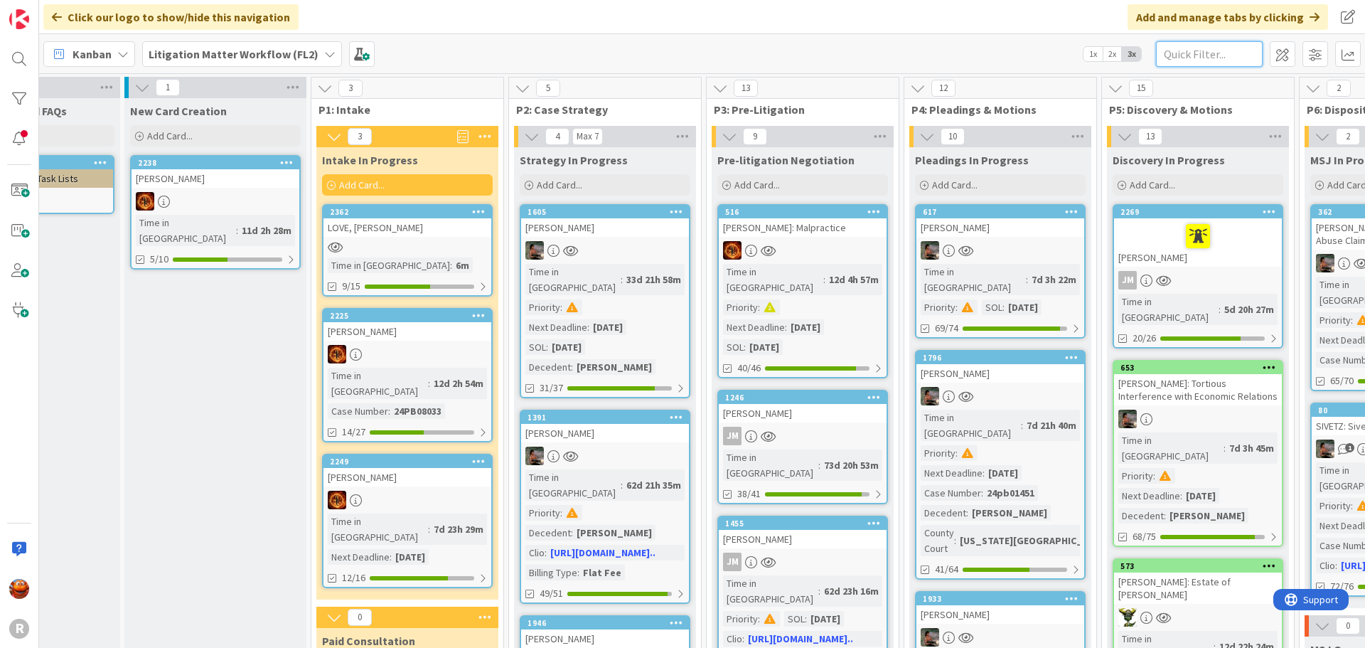
click at [681, 55] on input "text" at bounding box center [1209, 54] width 107 height 26
click at [407, 246] on div at bounding box center [408, 247] width 168 height 12
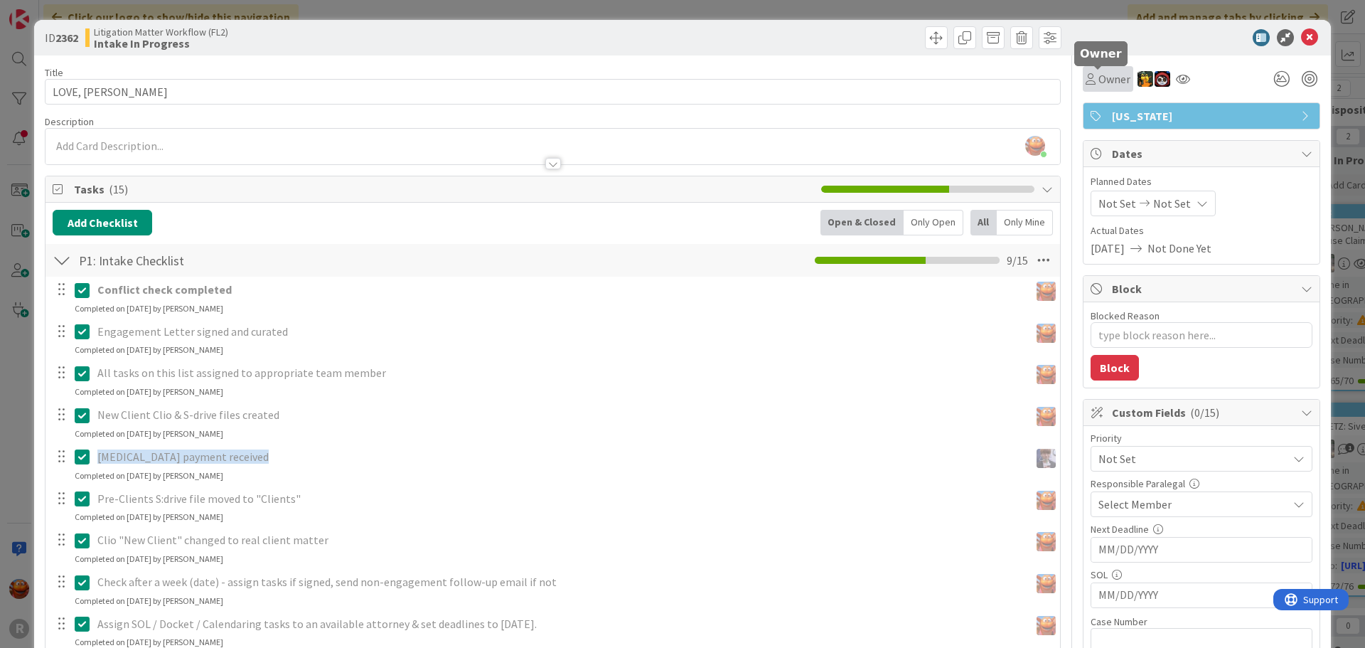
click at [681, 78] on span "Owner" at bounding box center [1115, 78] width 32 height 17
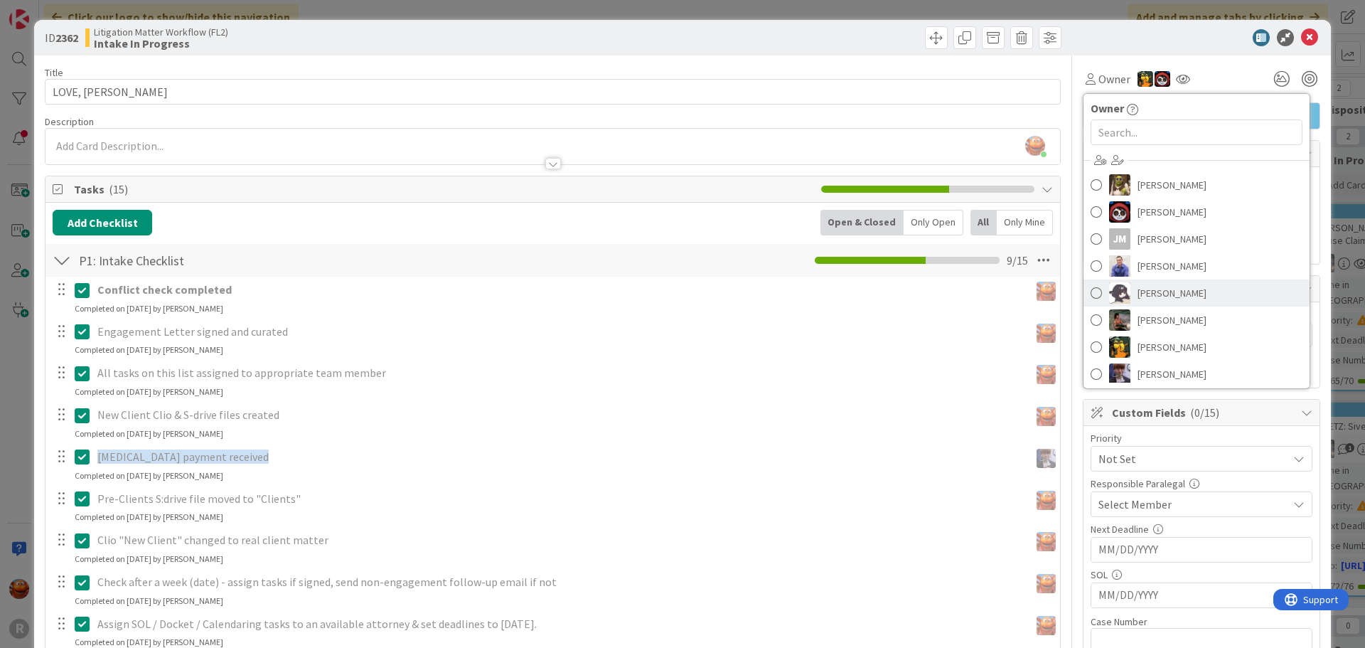
scroll to position [71, 0]
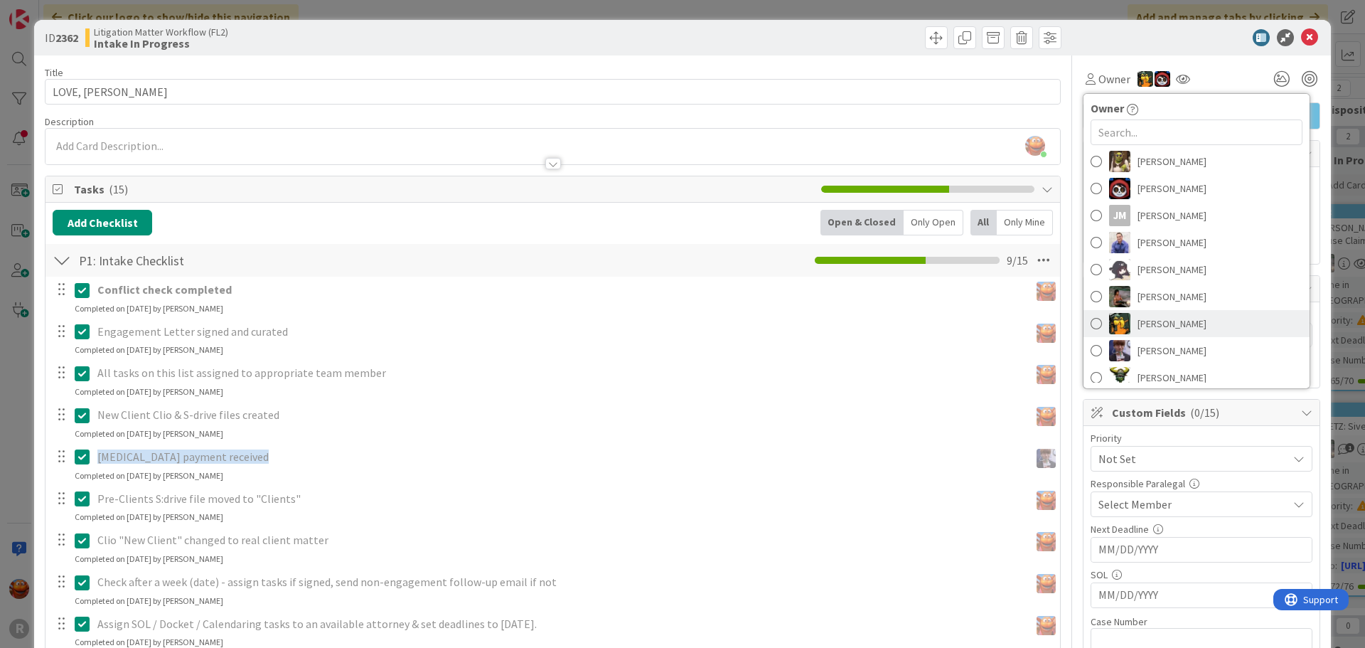
click at [681, 327] on span "[PERSON_NAME]" at bounding box center [1172, 323] width 69 height 21
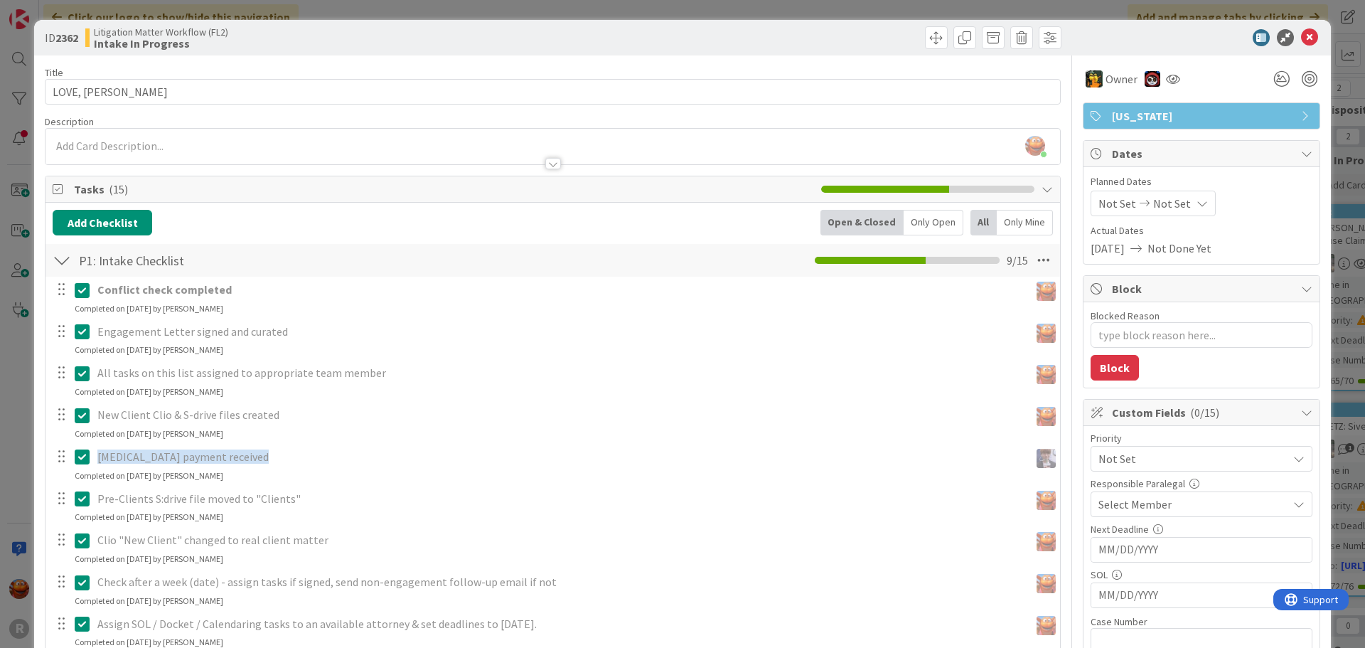
click at [681, 506] on span "Select Member" at bounding box center [1135, 504] width 73 height 17
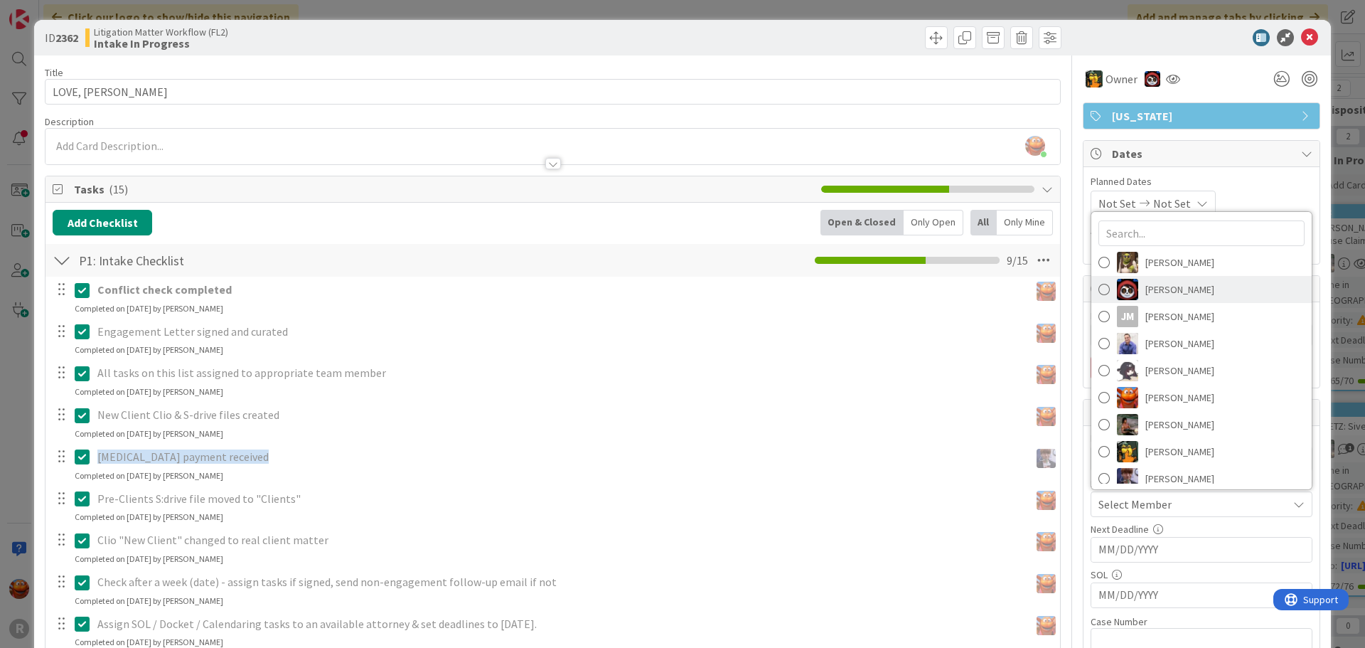
click at [681, 281] on span "[PERSON_NAME]" at bounding box center [1180, 289] width 69 height 21
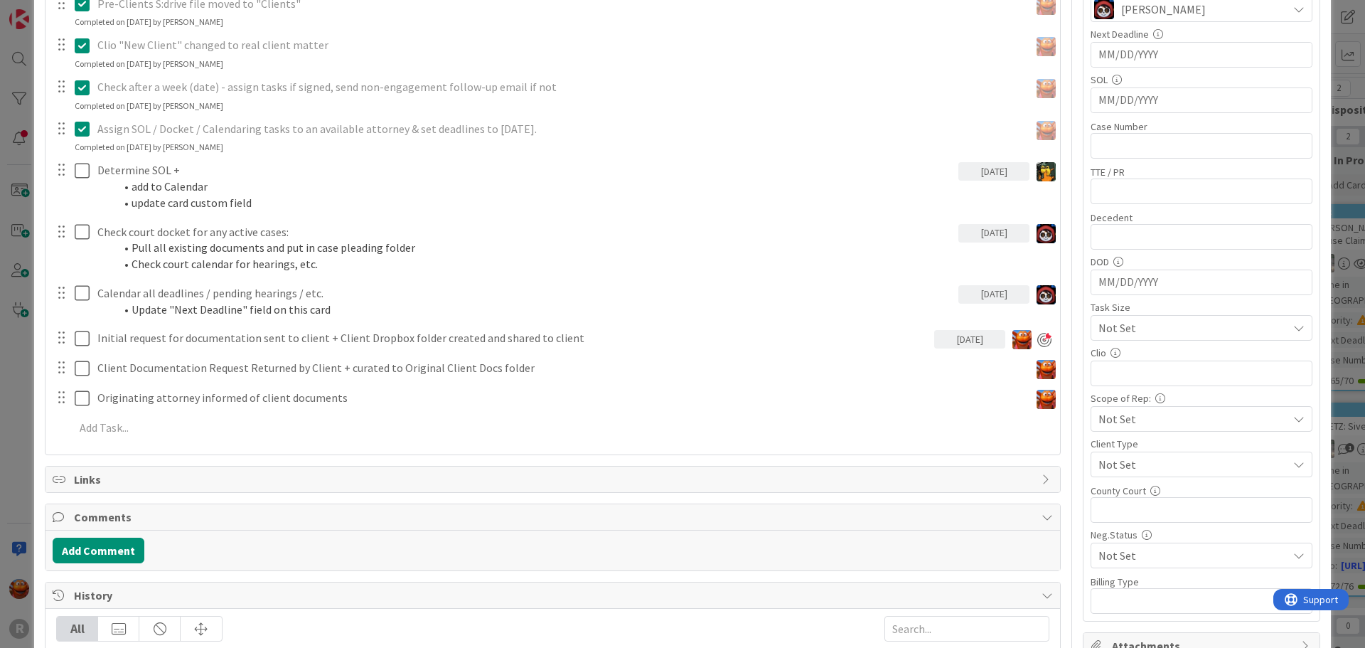
scroll to position [498, 0]
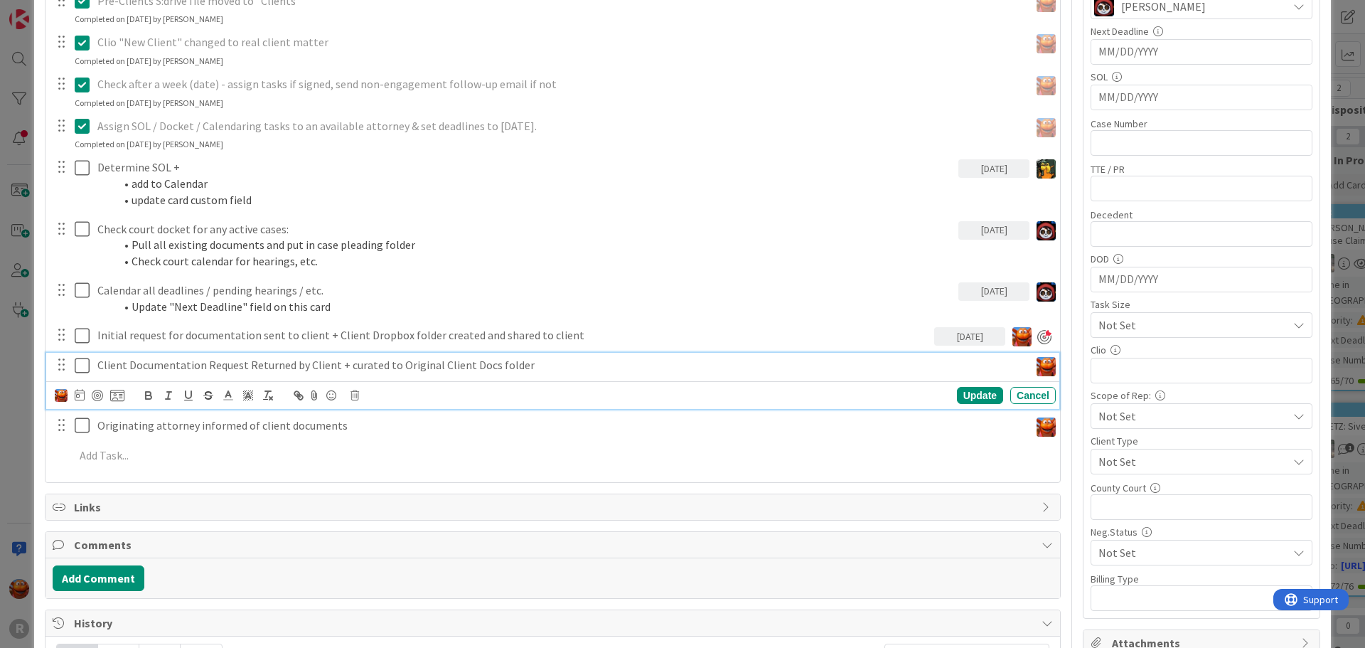
click at [225, 366] on p "Client Documentation Request Returned by Client + curated to Original Client Do…" at bounding box center [560, 365] width 927 height 16
click at [92, 396] on div at bounding box center [97, 395] width 11 height 11
type textarea "x"
click at [35, 305] on div "ID 2362 Litigation Matter Workflow (FL2) Intake In Progress Title 13 / 128 LOVE…" at bounding box center [682, 290] width 1297 height 1536
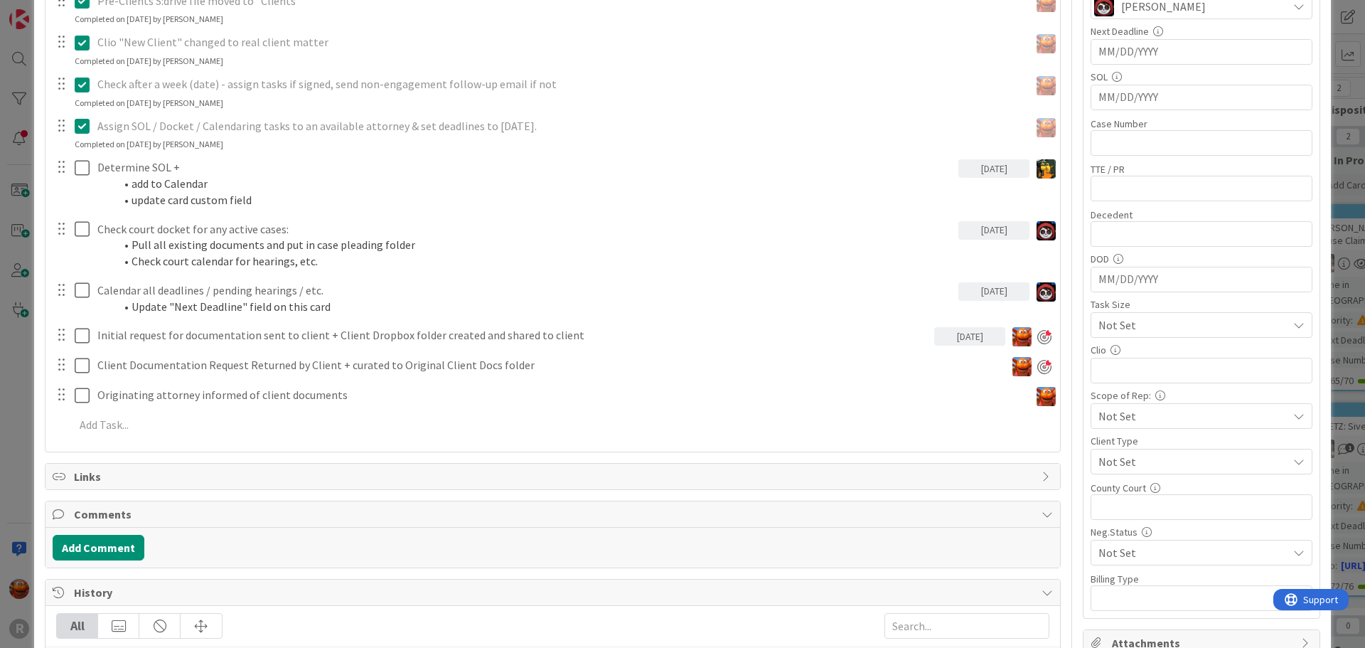
click at [12, 300] on div "ID 2362 Litigation Matter Workflow (FL2) Intake In Progress Title 13 / 128 LOVE…" at bounding box center [682, 324] width 1365 height 648
